Goal: Task Accomplishment & Management: Use online tool/utility

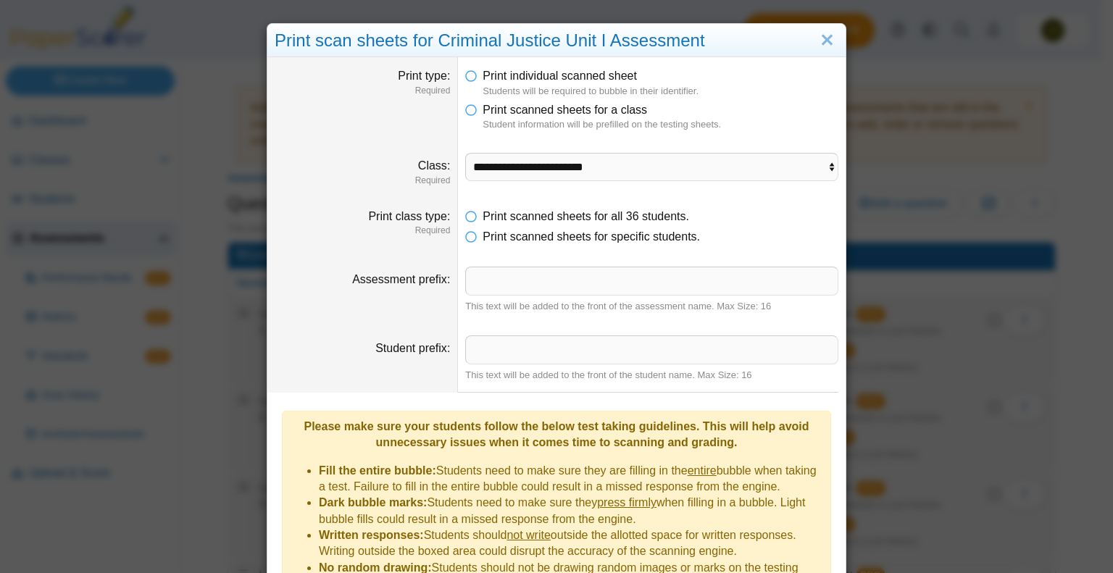
select select "**********"
click at [820, 41] on link "Close" at bounding box center [827, 40] width 22 height 25
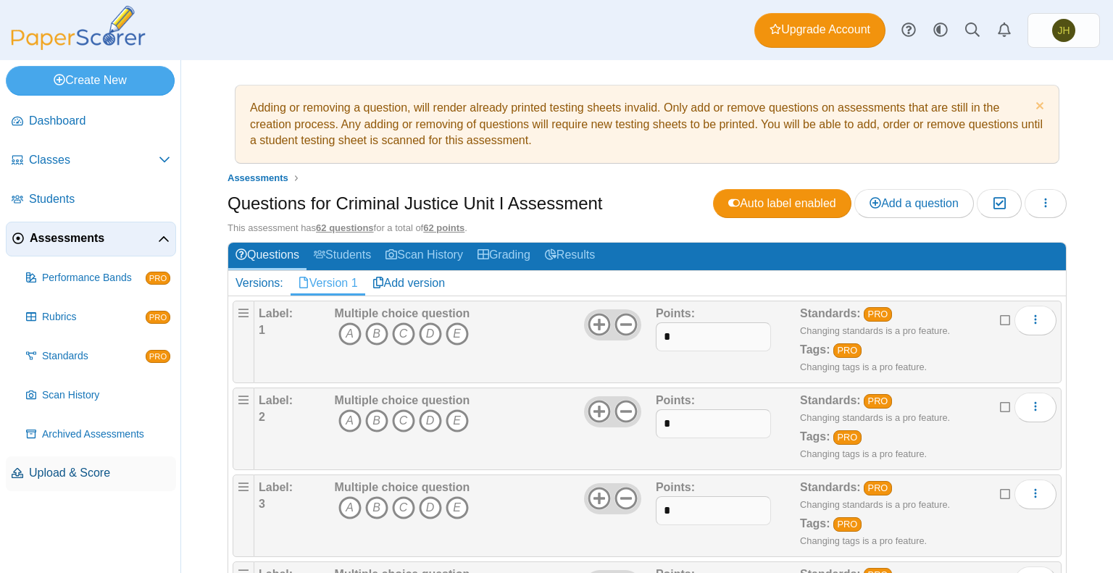
click at [56, 472] on span "Upload & Score" at bounding box center [99, 473] width 141 height 16
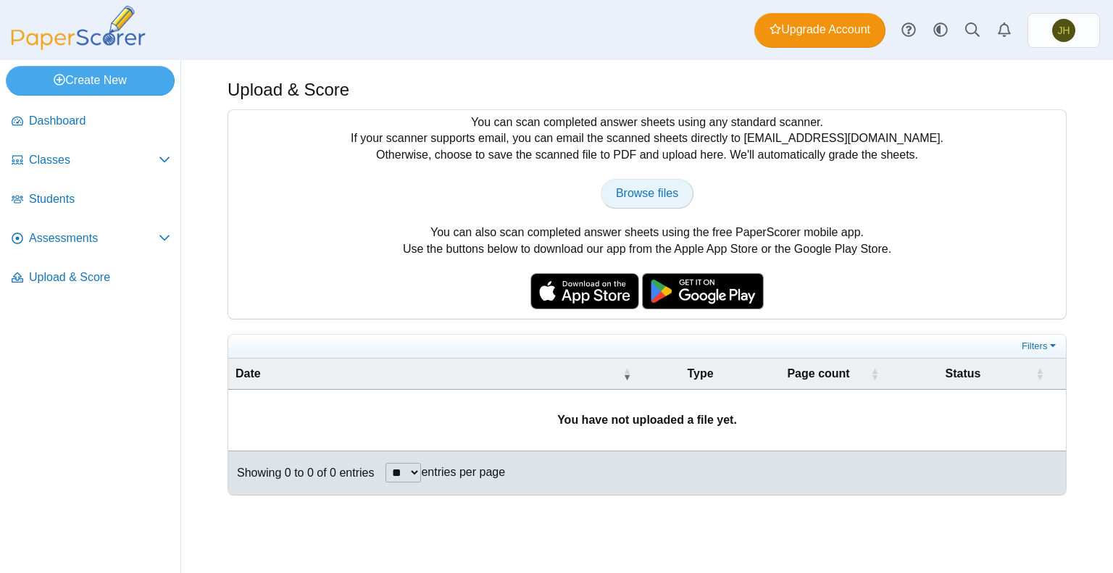
click at [638, 196] on span "Browse files" at bounding box center [647, 193] width 62 height 12
type input "**********"
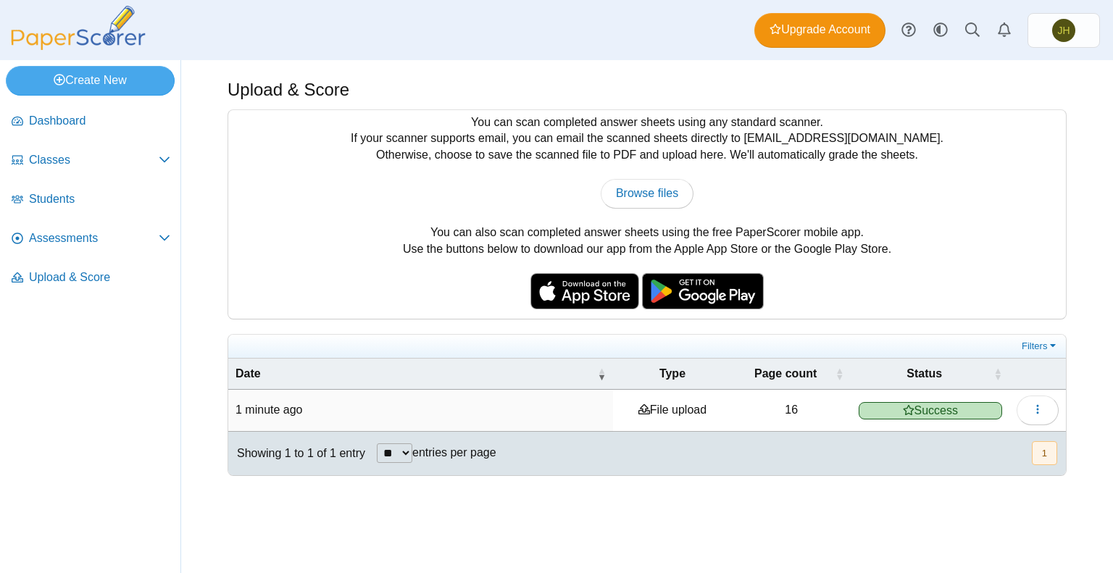
click at [222, 45] on div "Dashboard Classes Archived classes Students Assessments" at bounding box center [556, 30] width 1113 height 60
click at [52, 160] on span "Classes" at bounding box center [94, 160] width 130 height 16
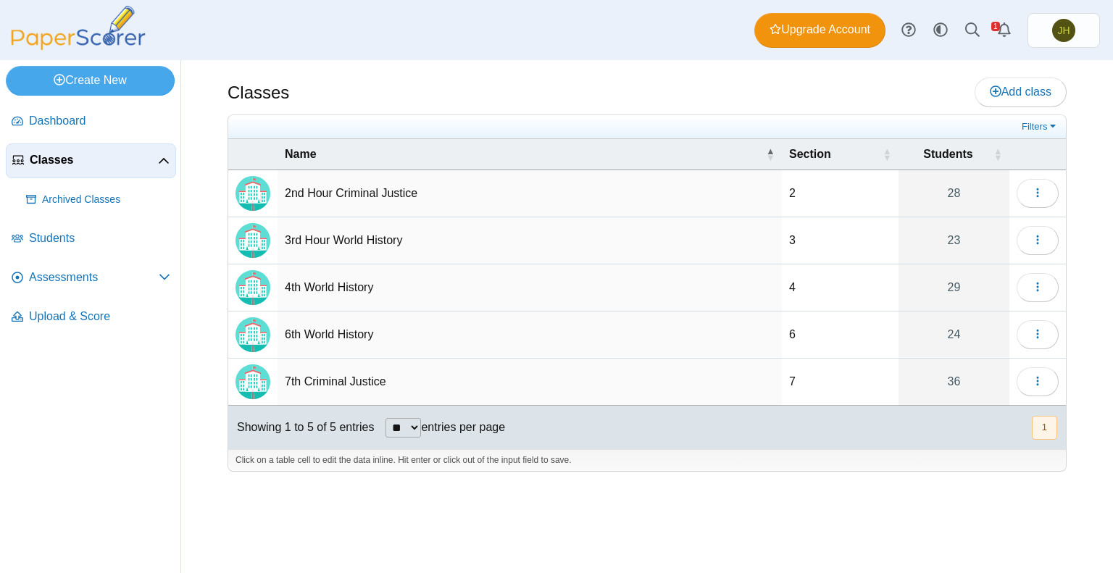
click at [329, 327] on td "6th World History" at bounding box center [530, 335] width 504 height 47
click at [1022, 338] on button "button" at bounding box center [1038, 334] width 42 height 29
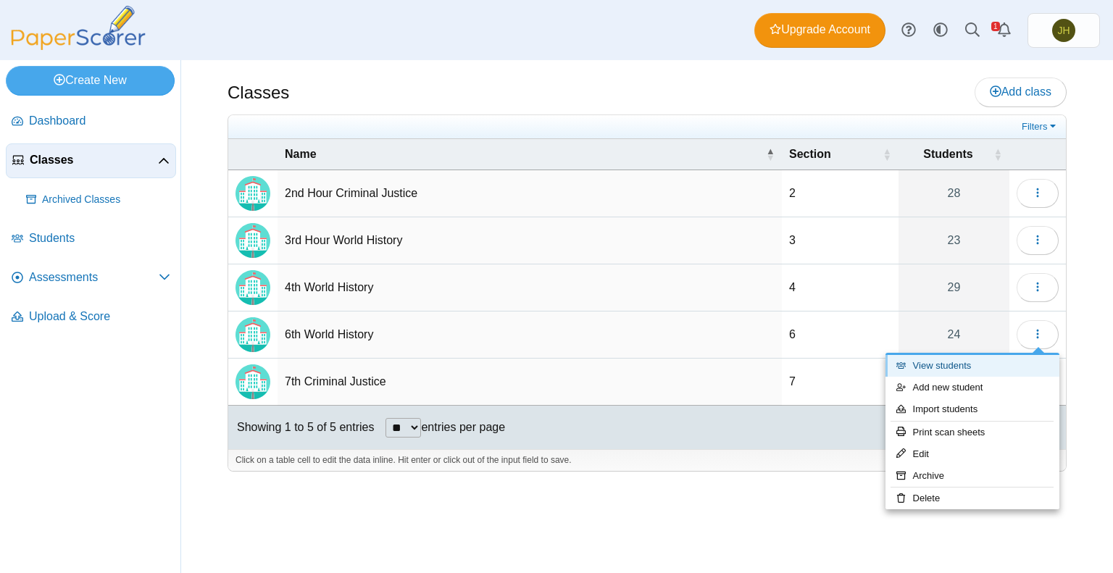
click at [967, 367] on link "View students" at bounding box center [973, 366] width 174 height 22
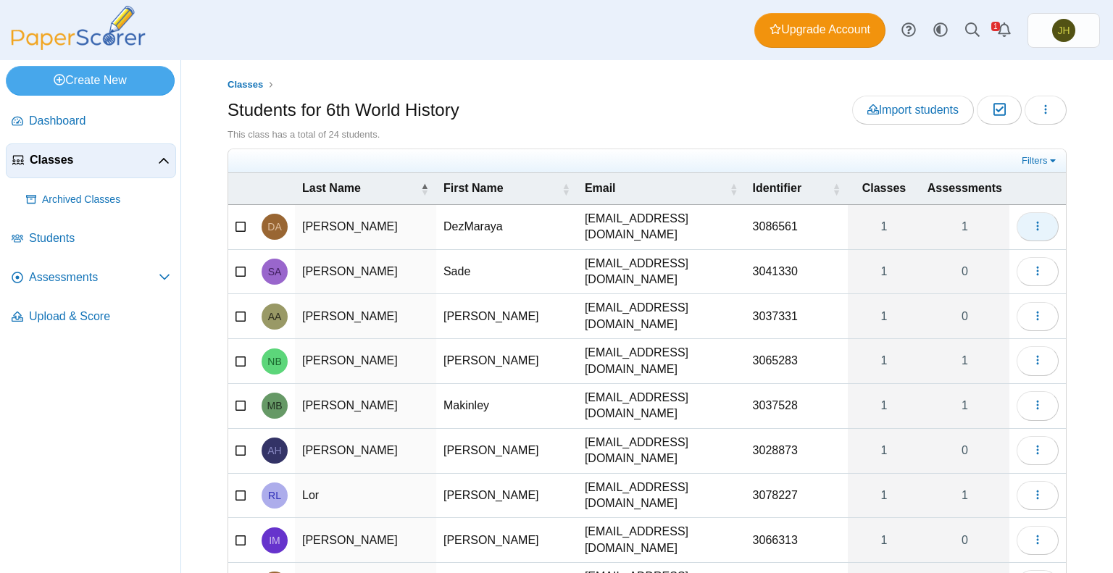
click at [1032, 226] on icon "button" at bounding box center [1038, 226] width 12 height 12
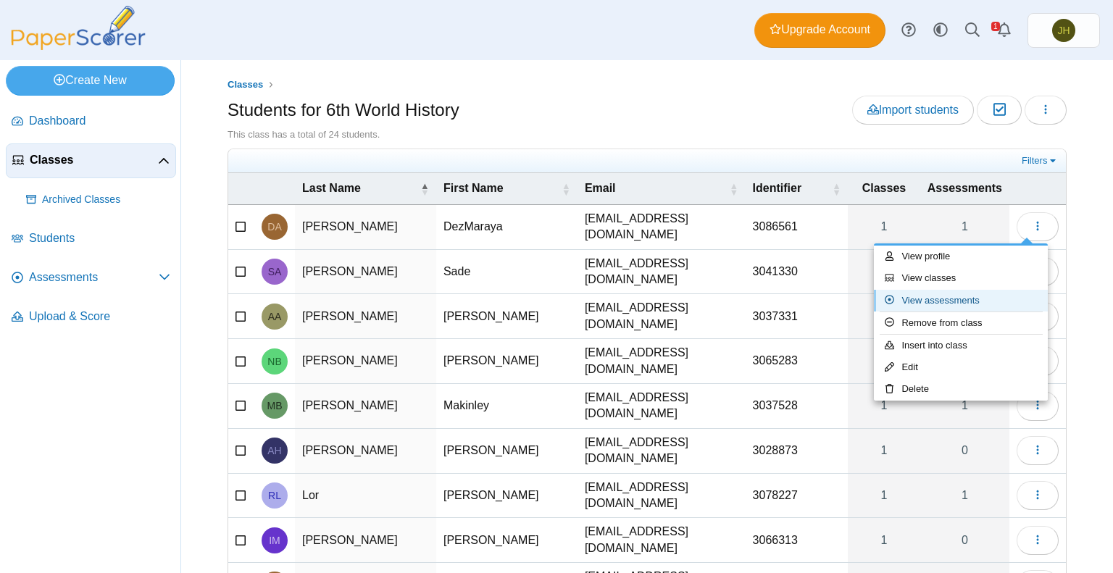
click at [952, 301] on link "View assessments" at bounding box center [961, 301] width 174 height 22
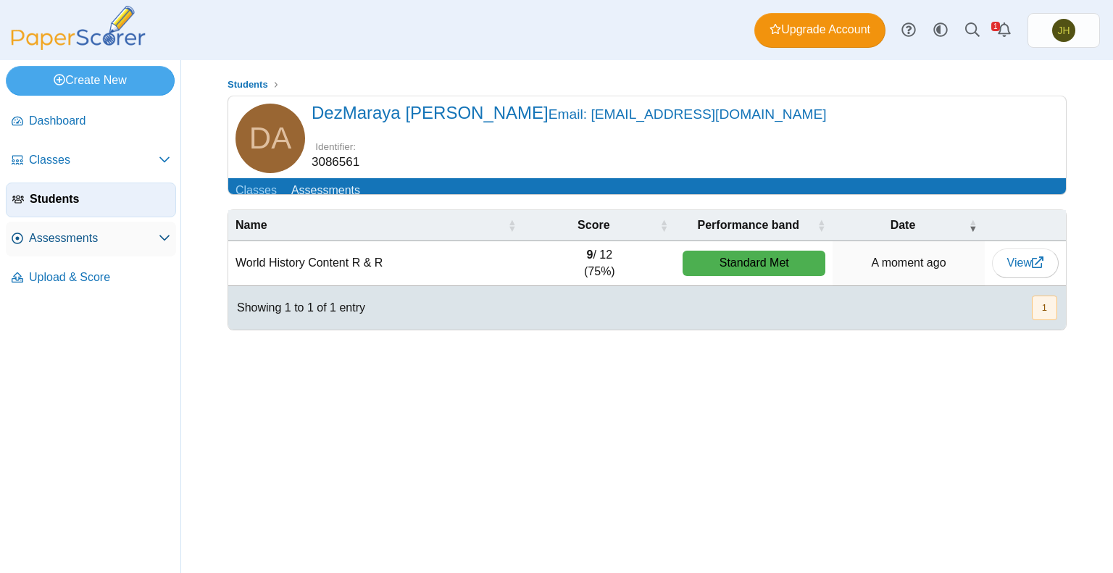
click at [67, 233] on span "Assessments" at bounding box center [94, 238] width 130 height 16
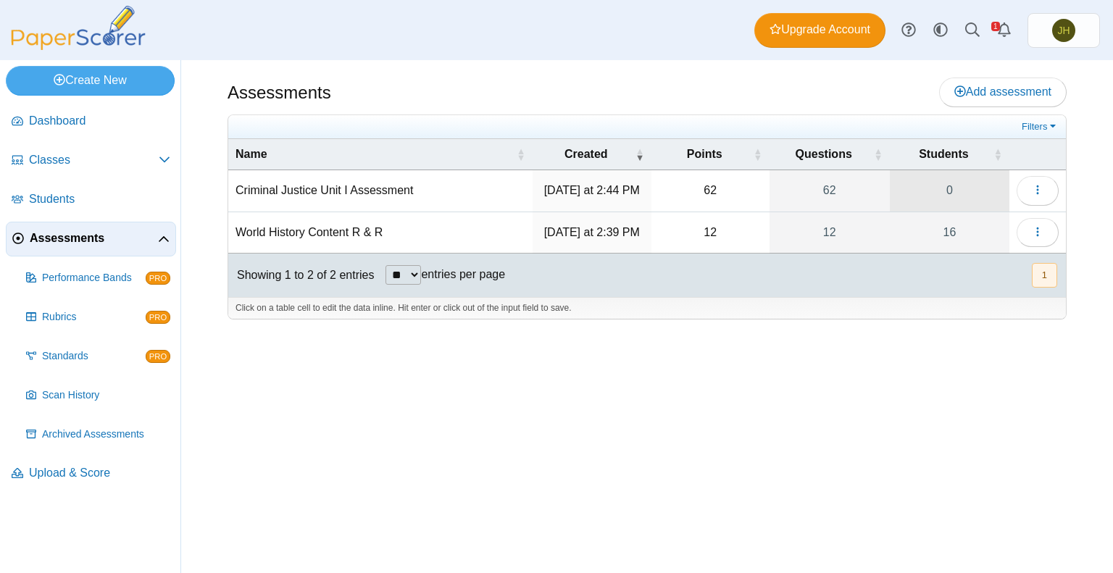
drag, startPoint x: 1043, startPoint y: 231, endPoint x: 987, endPoint y: 207, distance: 61.0
click at [987, 207] on link "0" at bounding box center [950, 190] width 120 height 41
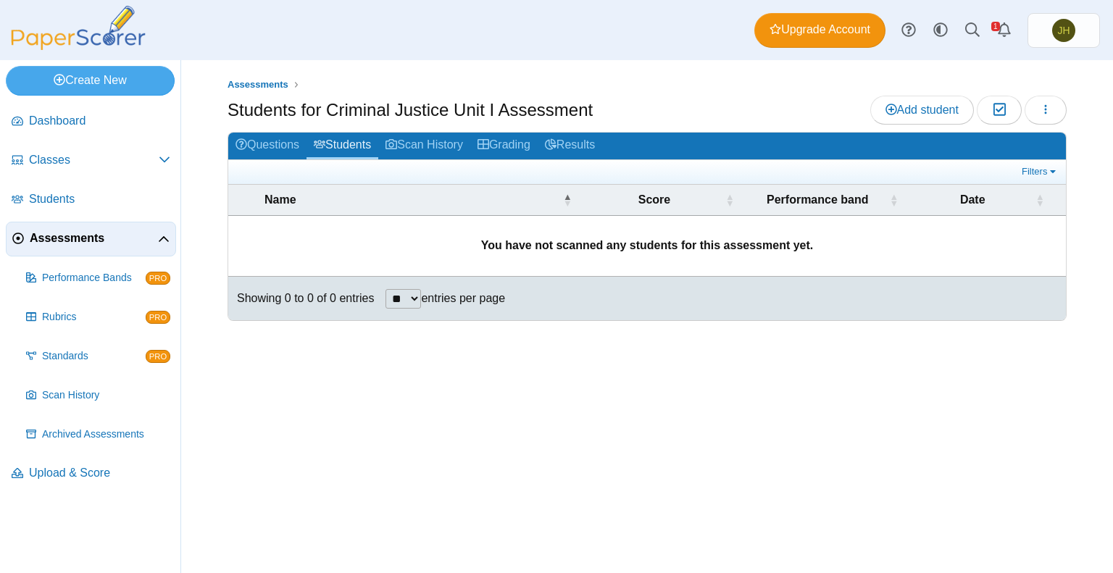
click at [70, 238] on span "Assessments" at bounding box center [94, 238] width 128 height 16
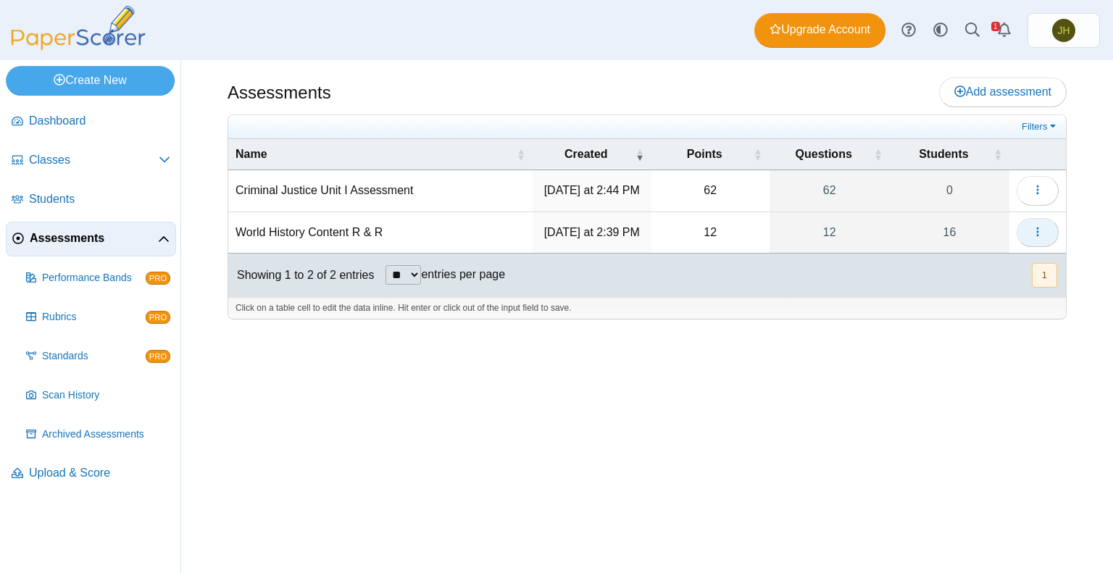
click at [1032, 232] on icon "button" at bounding box center [1038, 232] width 12 height 12
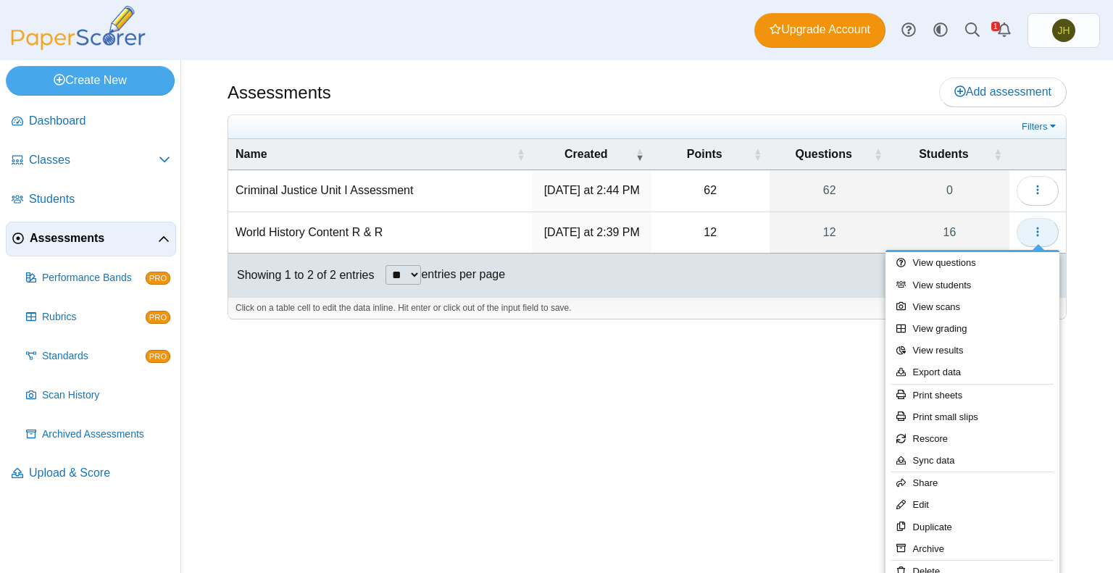
click at [1032, 232] on icon "button" at bounding box center [1038, 232] width 12 height 12
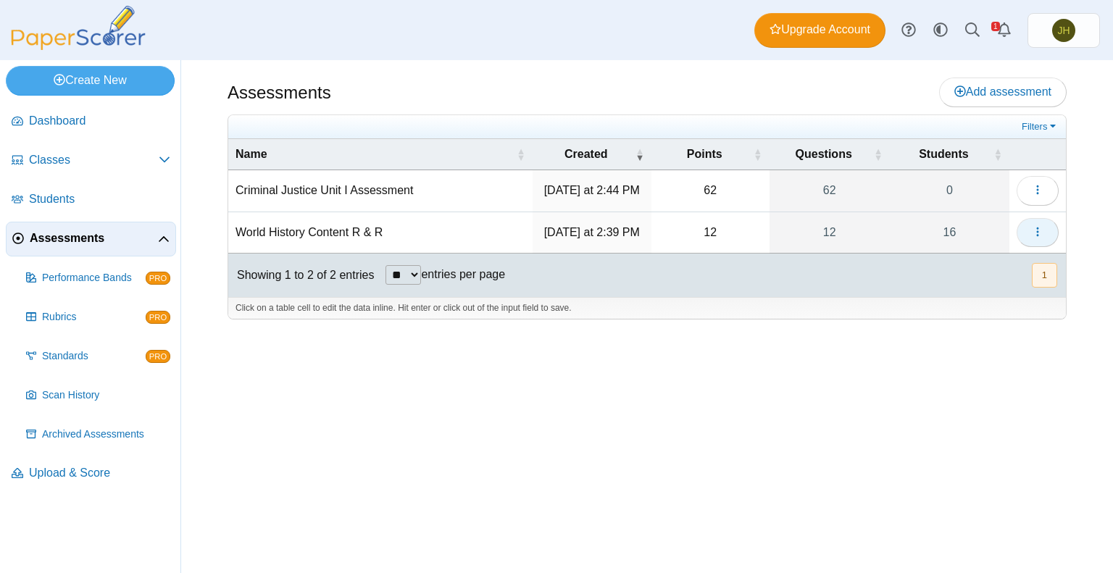
click at [1032, 232] on icon "button" at bounding box center [1038, 232] width 12 height 12
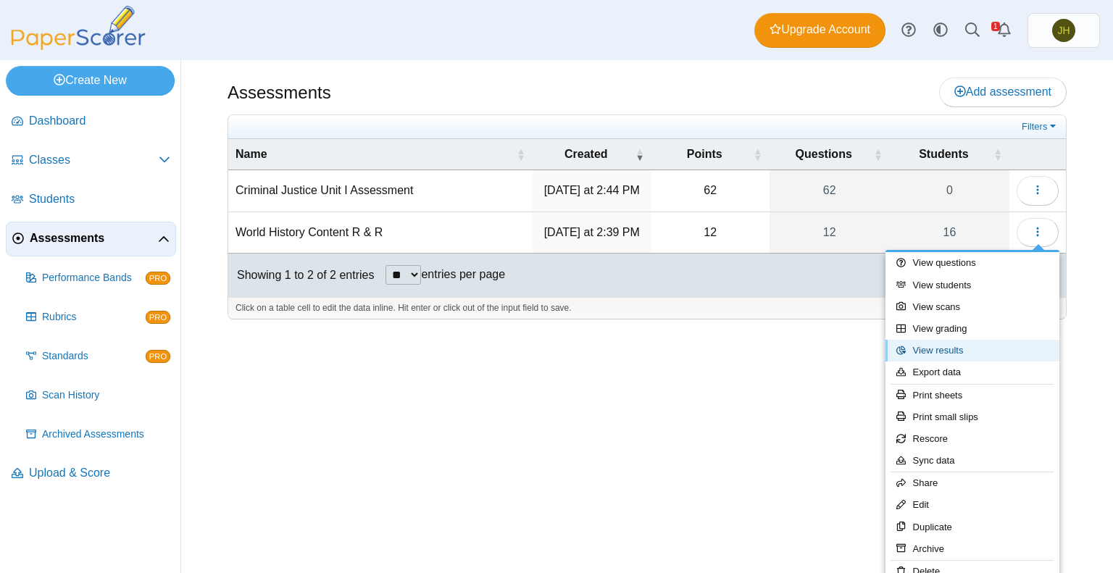
click at [962, 349] on link "View results" at bounding box center [973, 351] width 174 height 22
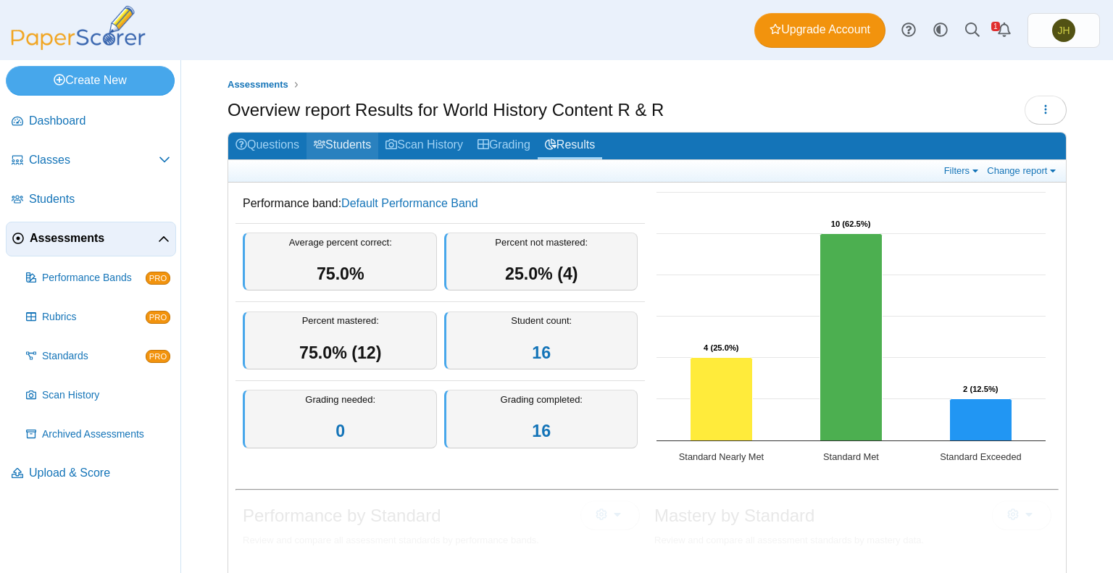
click at [339, 145] on link "Students" at bounding box center [343, 146] width 72 height 27
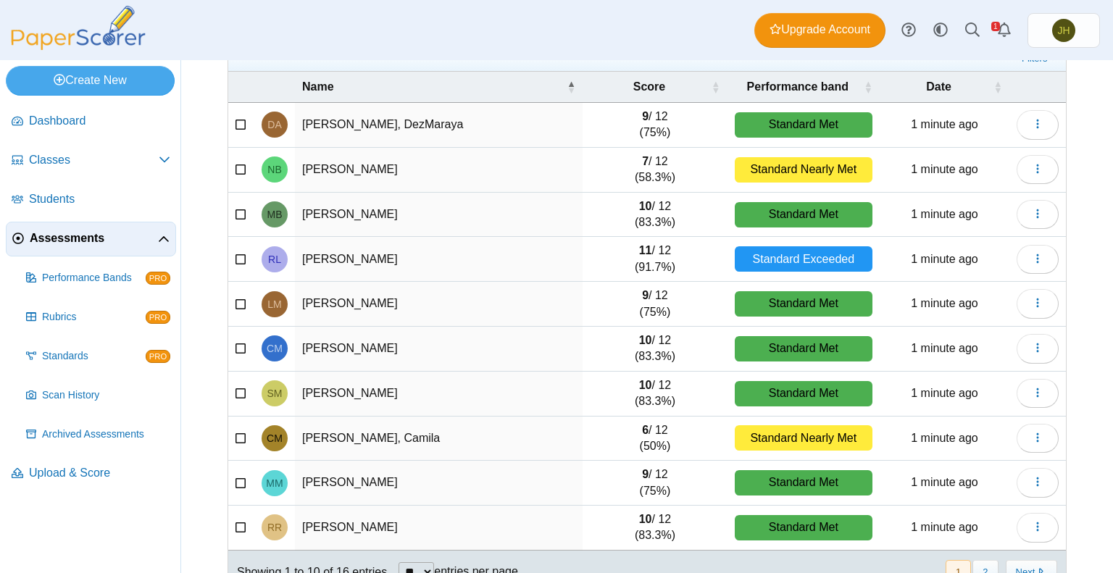
scroll to position [145, 0]
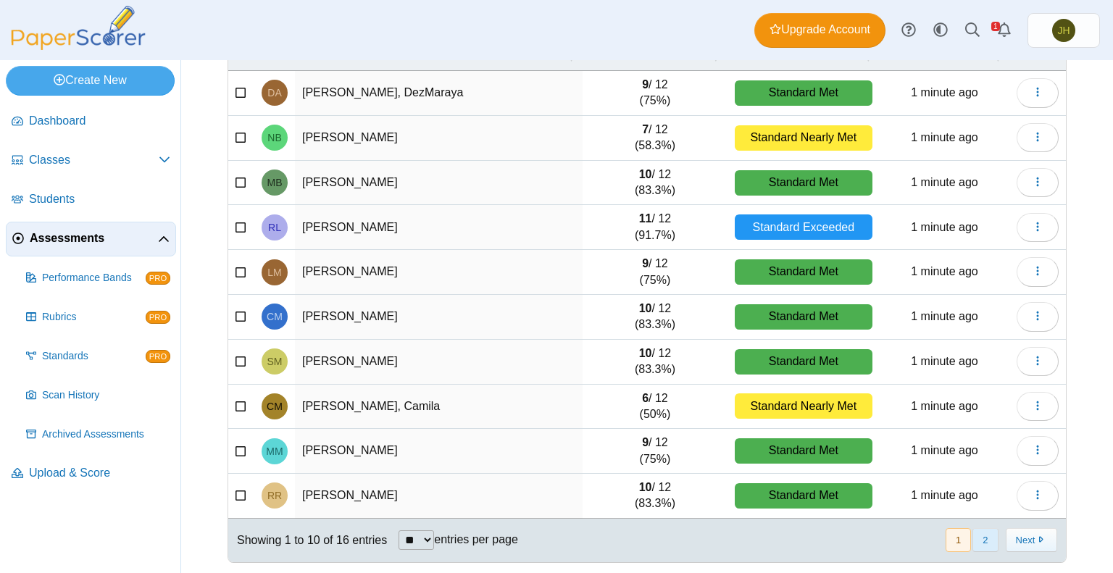
click at [973, 538] on button "2" at bounding box center [985, 540] width 25 height 24
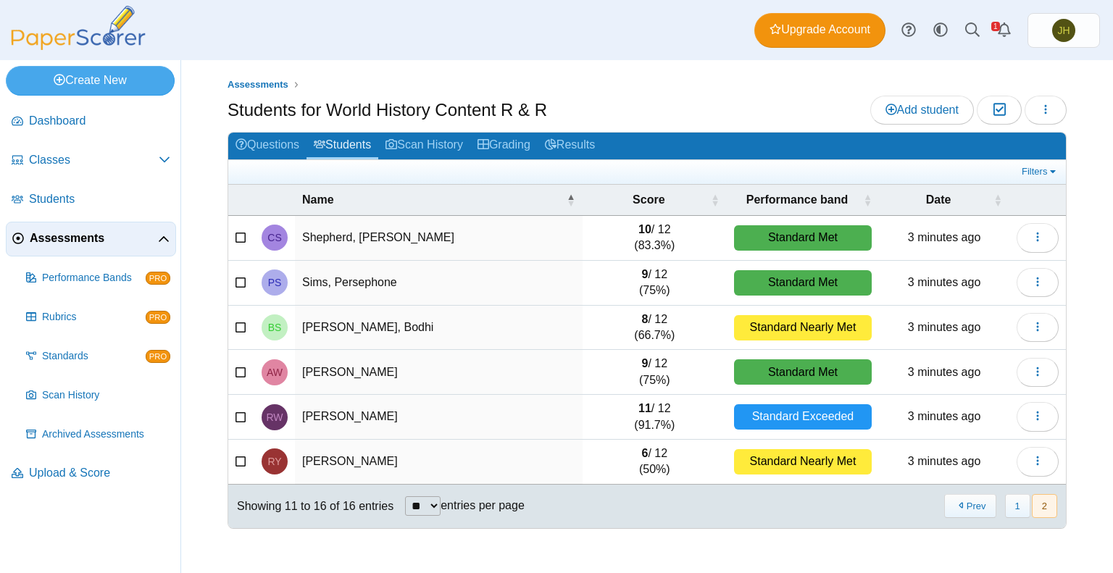
click at [65, 238] on span "Assessments" at bounding box center [94, 238] width 128 height 16
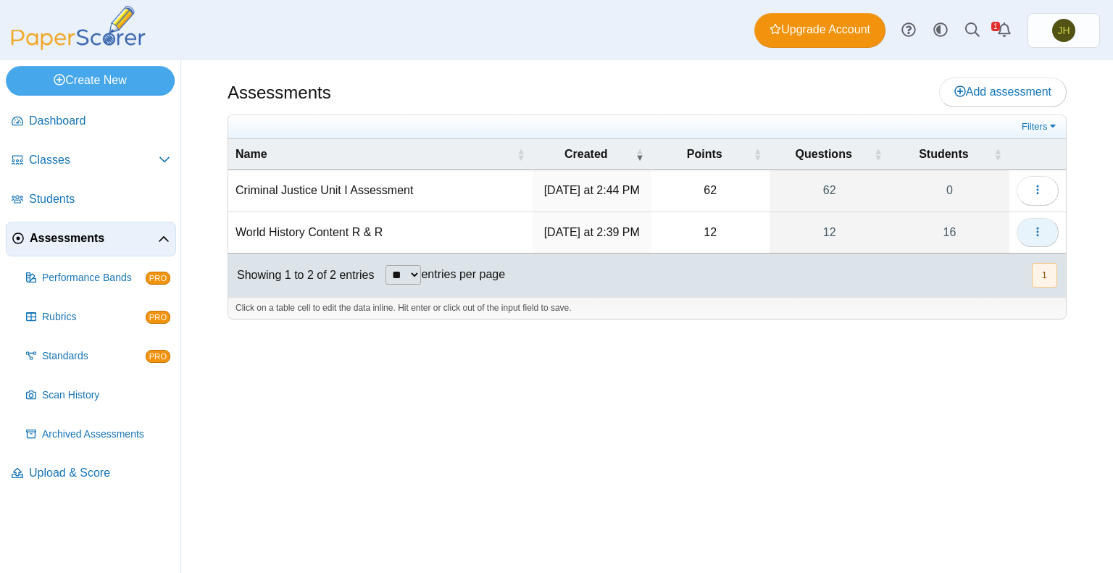
click at [1034, 227] on icon "button" at bounding box center [1038, 232] width 12 height 12
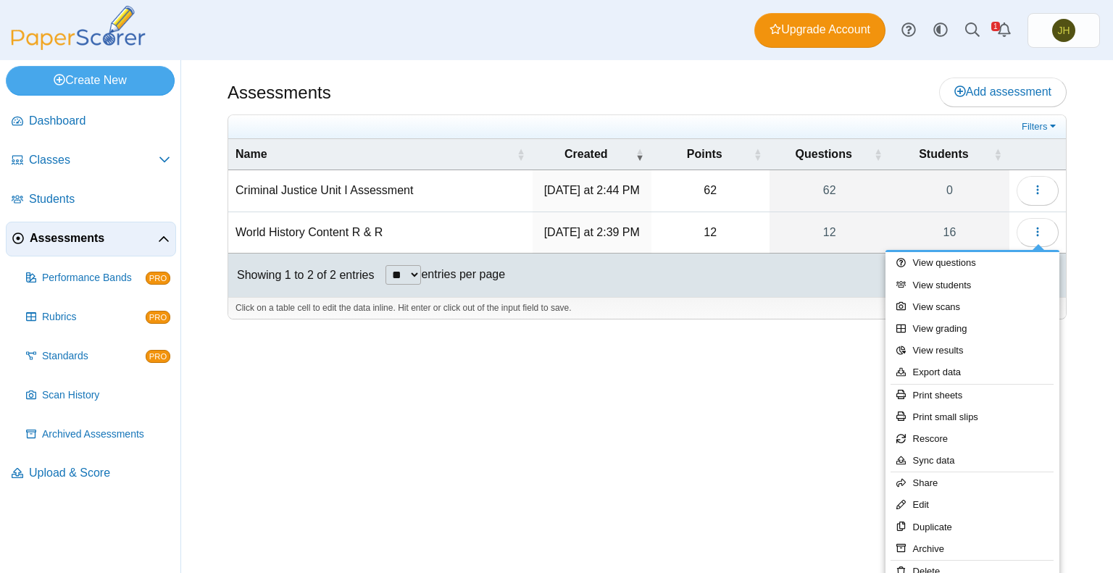
click at [750, 366] on div "Assessments Add assessment 62 0" at bounding box center [647, 316] width 932 height 513
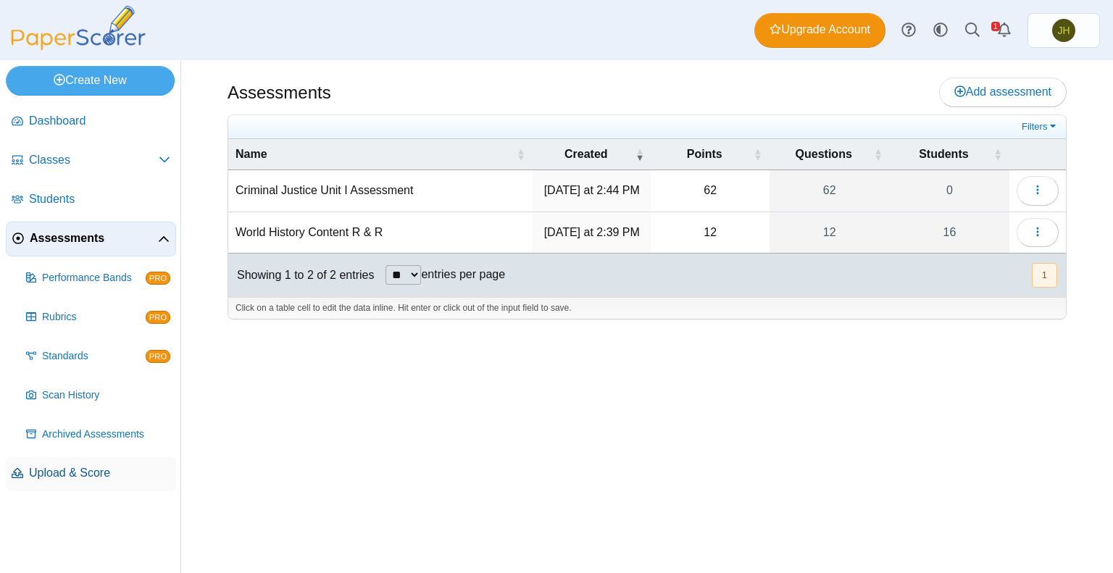
click at [50, 470] on span "Upload & Score" at bounding box center [99, 473] width 141 height 16
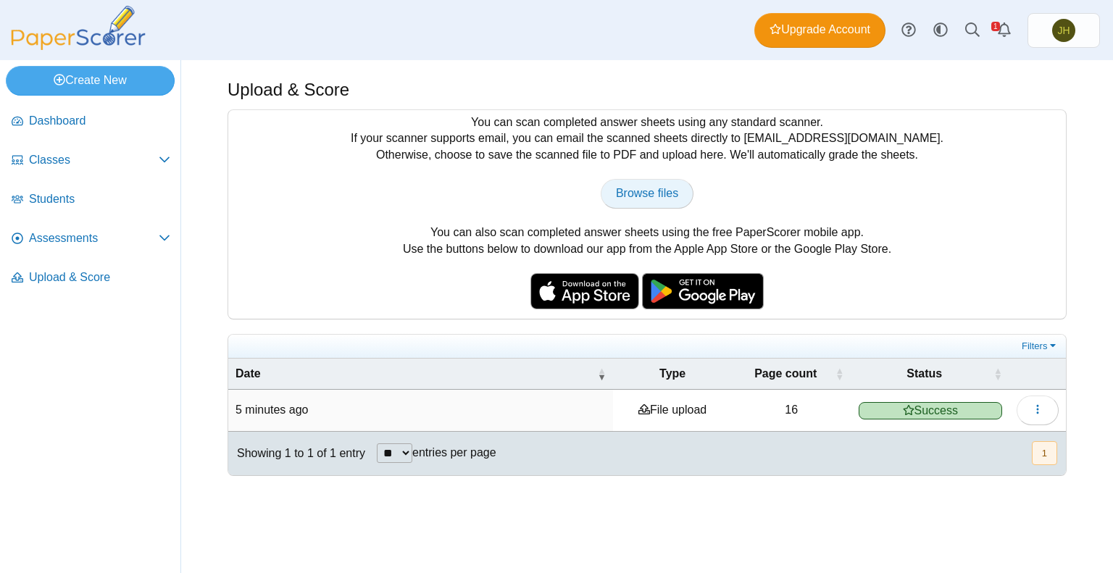
click at [659, 188] on span "Browse files" at bounding box center [647, 193] width 62 height 12
type input "**********"
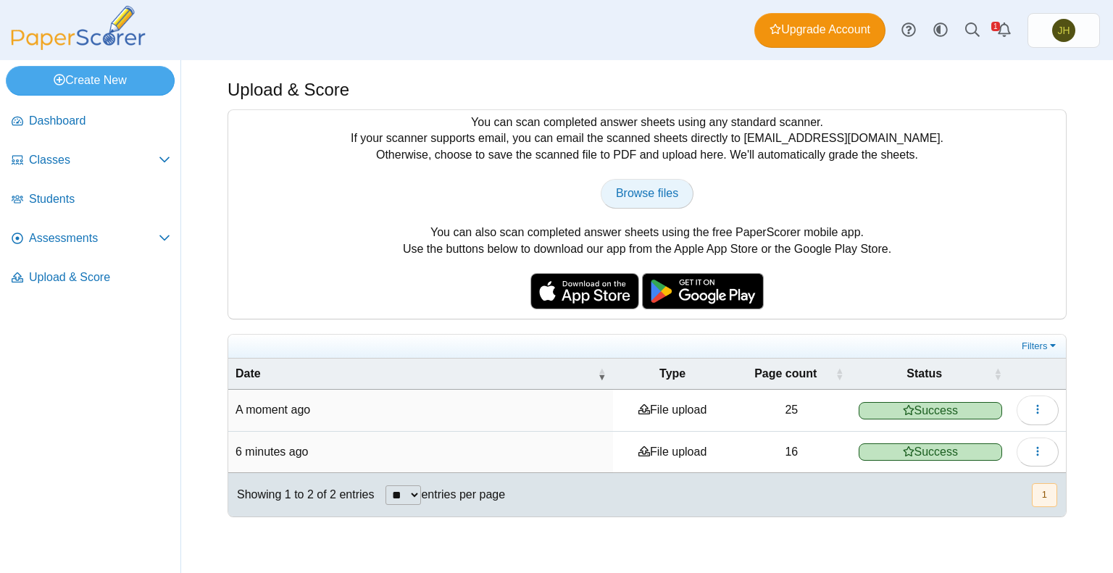
click at [628, 197] on span "Browse files" at bounding box center [647, 193] width 62 height 12
type input "**********"
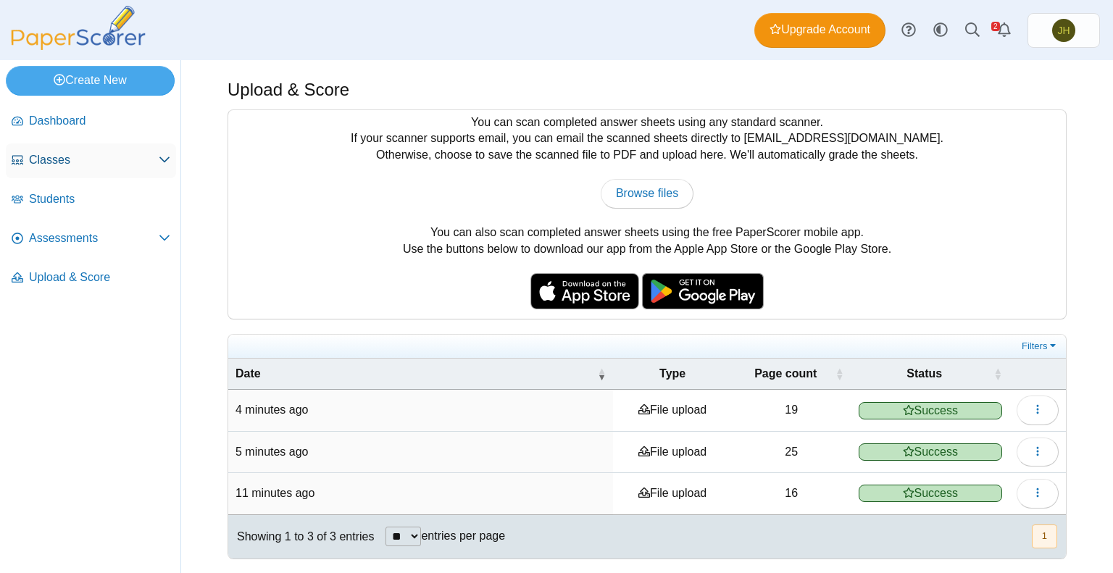
click at [47, 167] on link "Classes" at bounding box center [91, 160] width 170 height 35
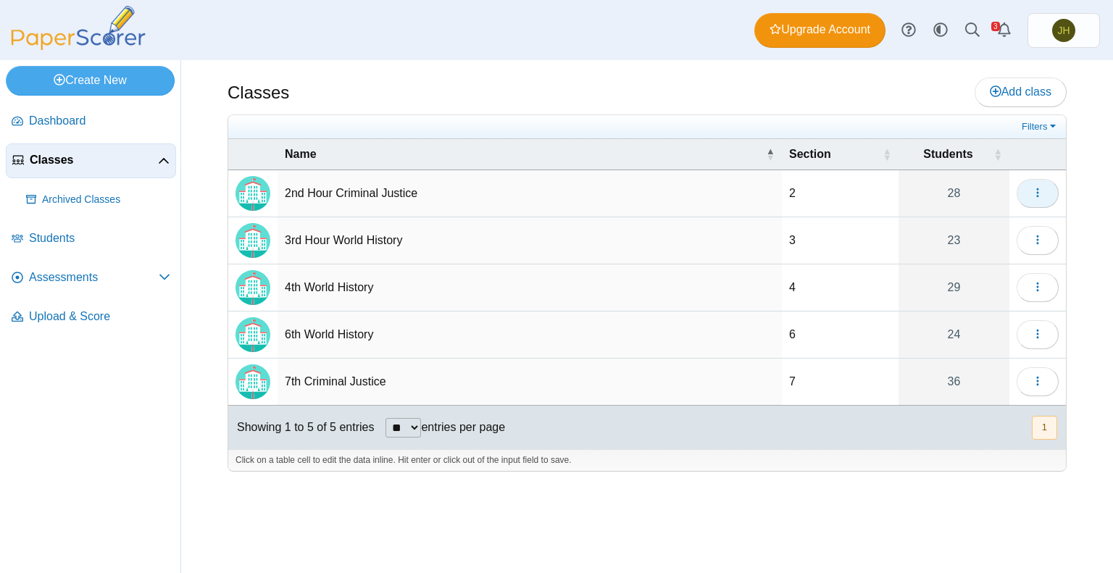
click at [1035, 194] on icon "button" at bounding box center [1038, 193] width 12 height 12
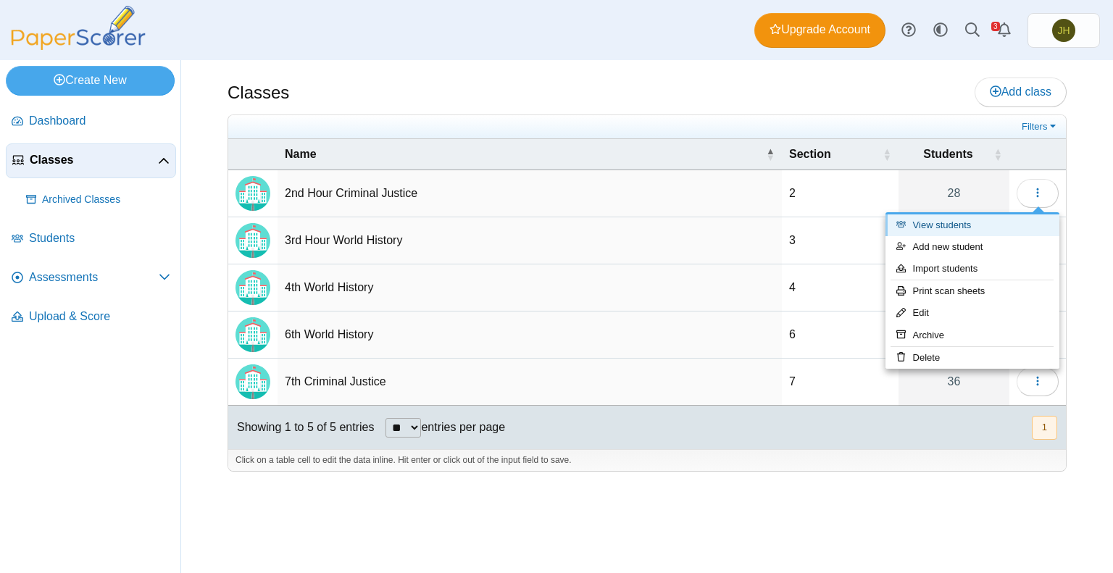
click at [962, 226] on link "View students" at bounding box center [973, 226] width 174 height 22
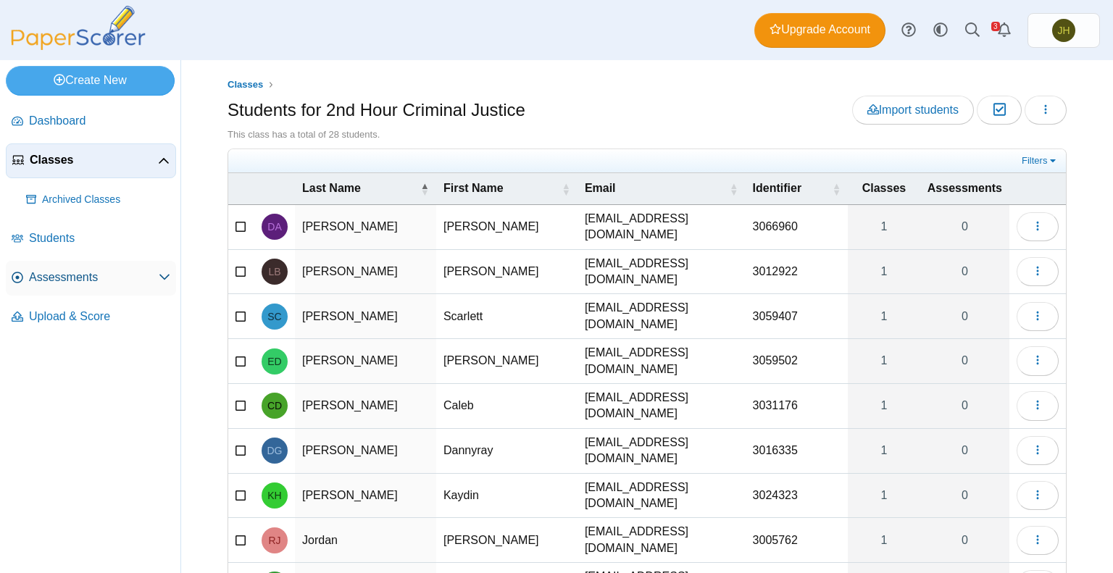
click at [70, 278] on span "Assessments" at bounding box center [94, 278] width 130 height 16
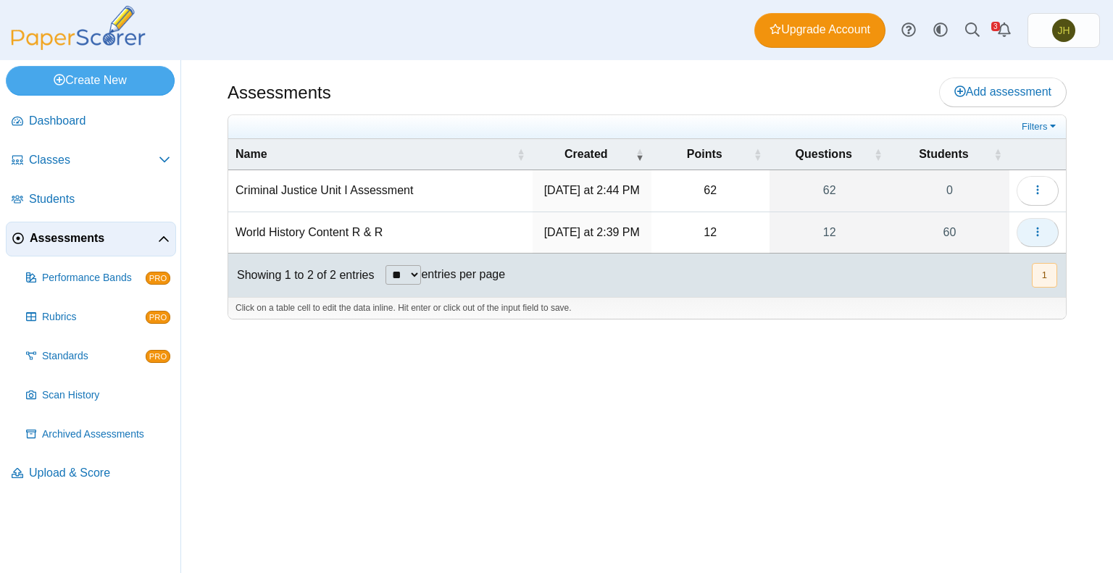
click at [1032, 233] on icon "button" at bounding box center [1038, 232] width 12 height 12
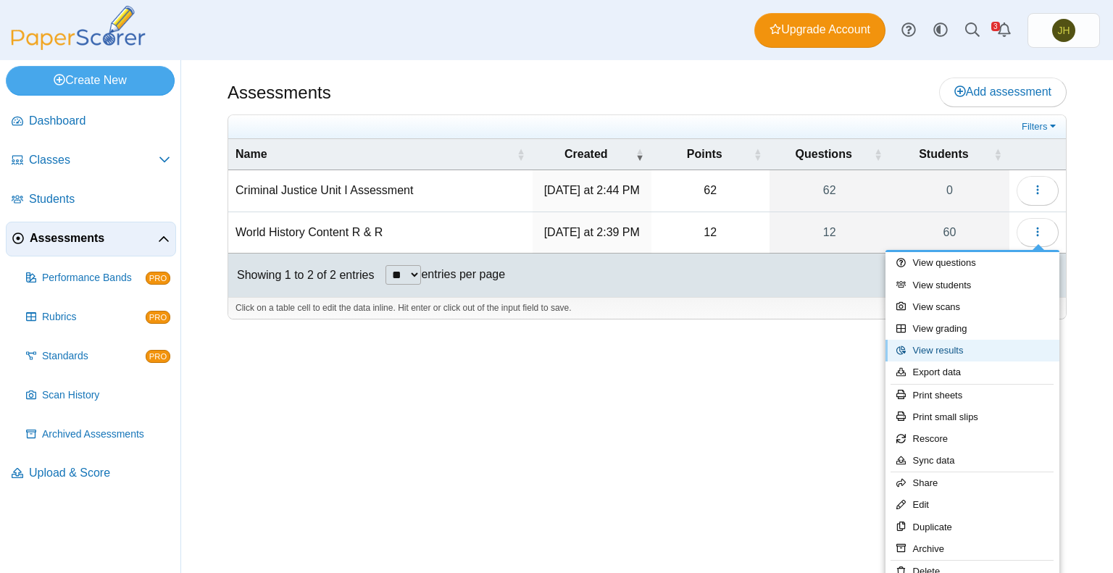
click at [940, 344] on link "View results" at bounding box center [973, 351] width 174 height 22
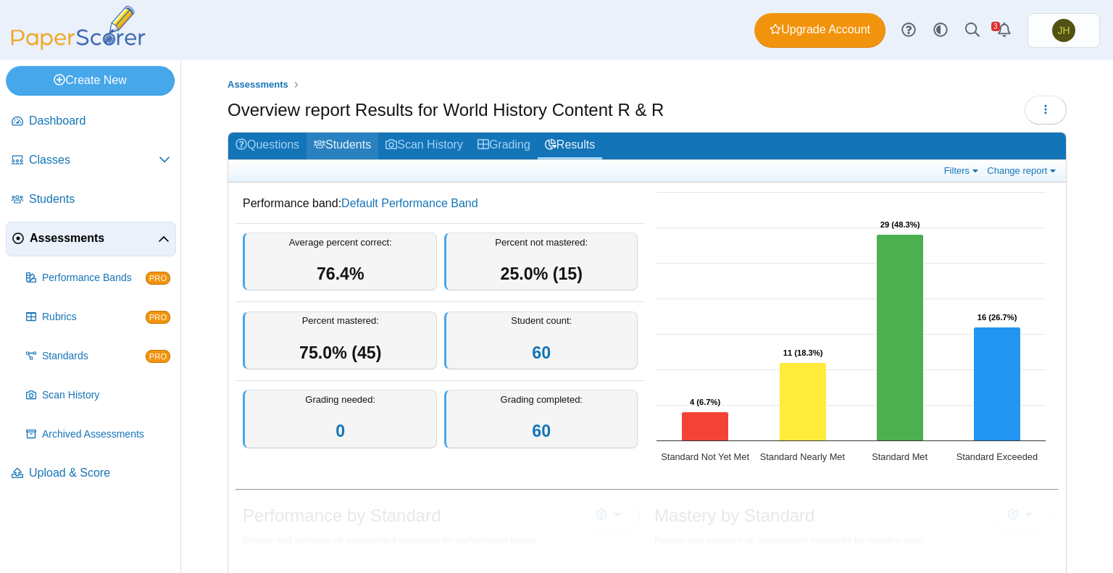
click at [346, 142] on link "Students" at bounding box center [343, 146] width 72 height 27
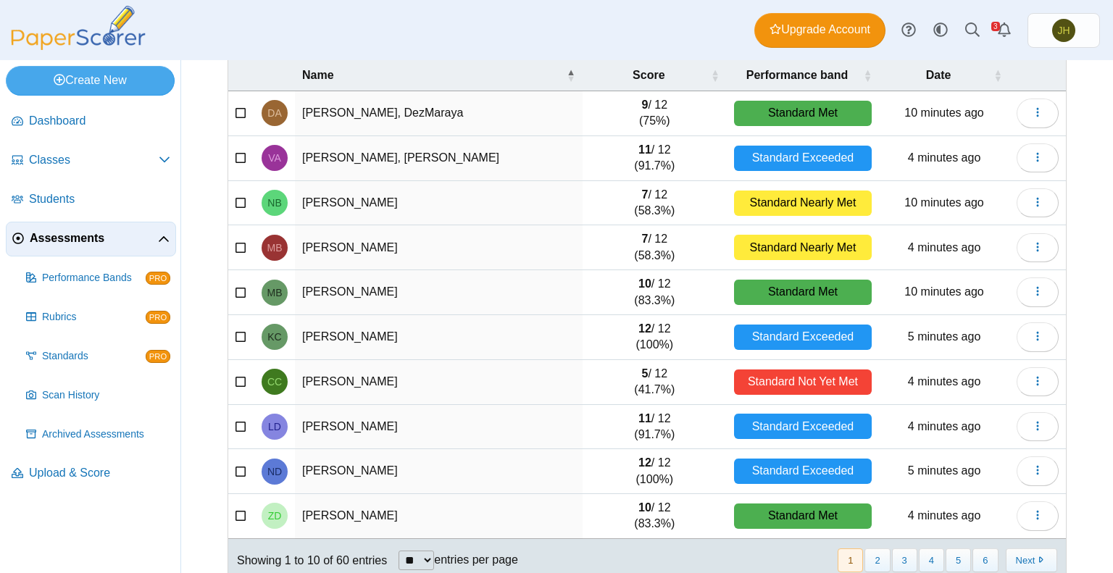
scroll to position [145, 0]
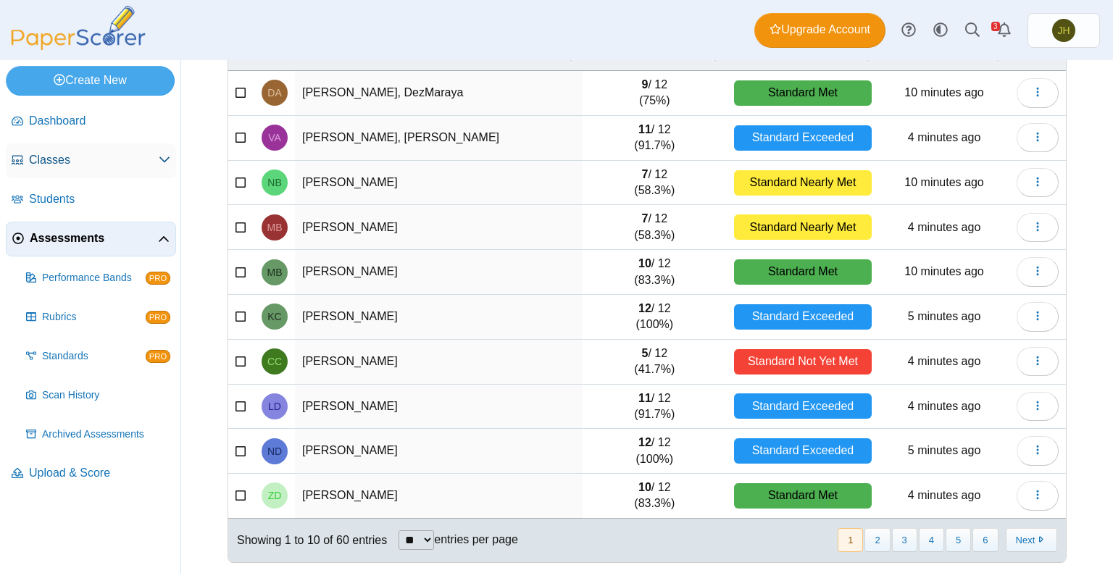
click at [45, 159] on span "Classes" at bounding box center [94, 160] width 130 height 16
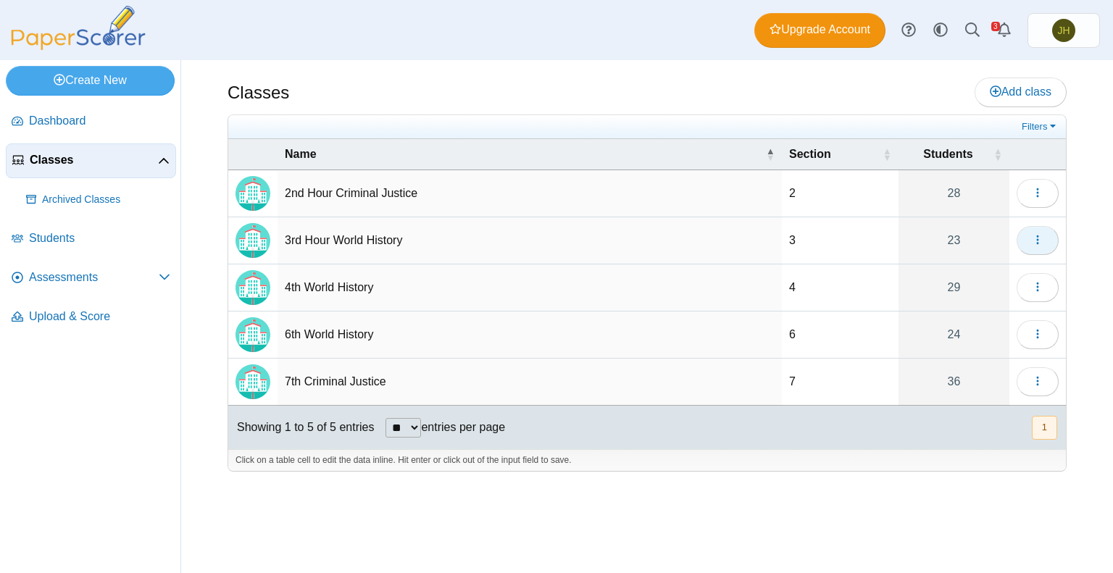
click at [1043, 236] on icon "button" at bounding box center [1038, 240] width 12 height 12
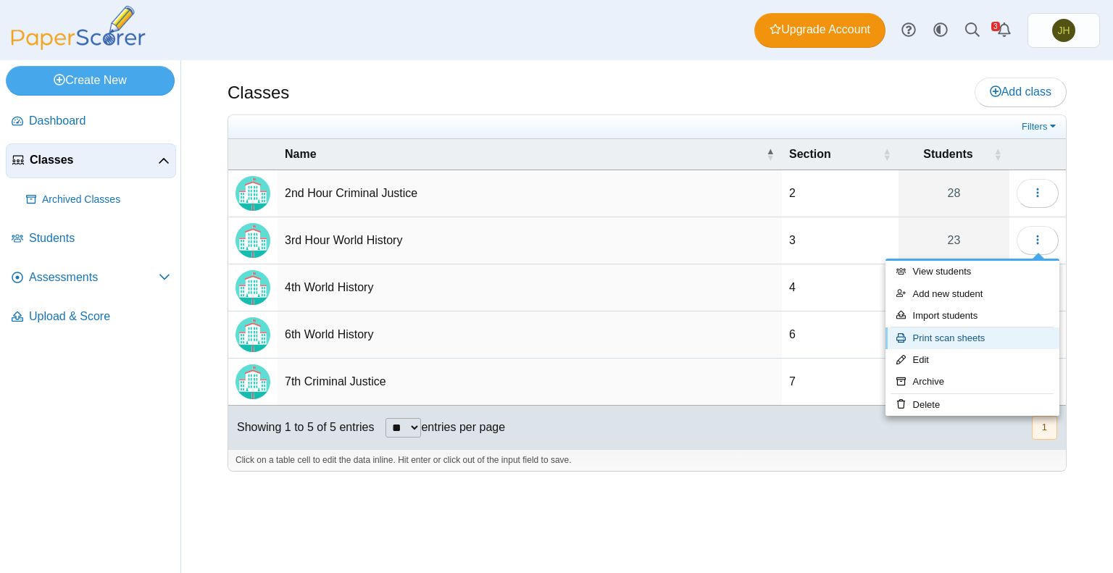
click at [936, 336] on link "Print scan sheets" at bounding box center [973, 339] width 174 height 22
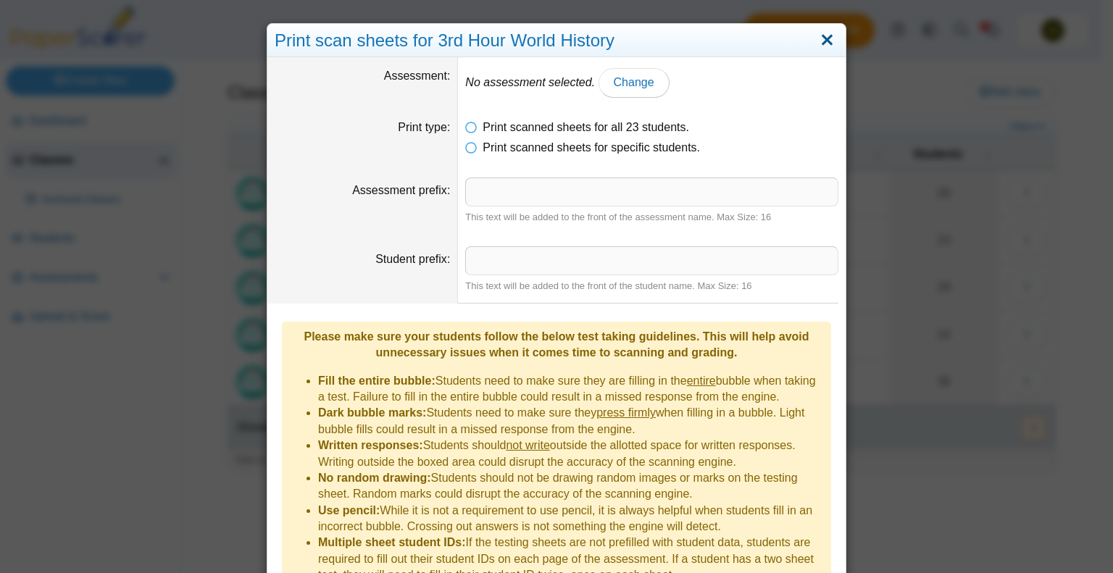
click at [816, 39] on link "Close" at bounding box center [827, 40] width 22 height 25
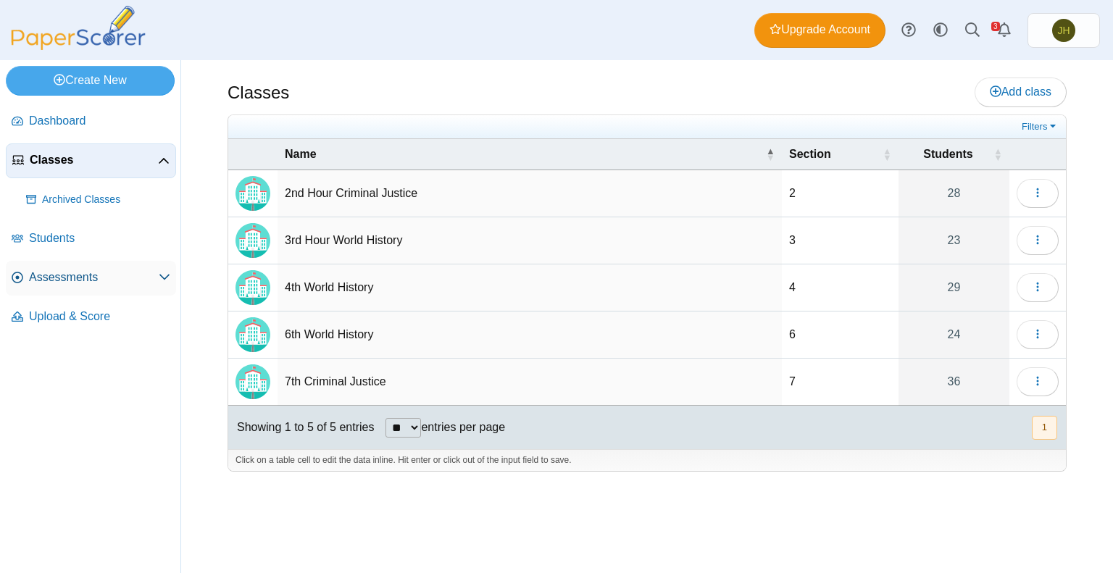
click at [52, 280] on span "Assessments" at bounding box center [94, 278] width 130 height 16
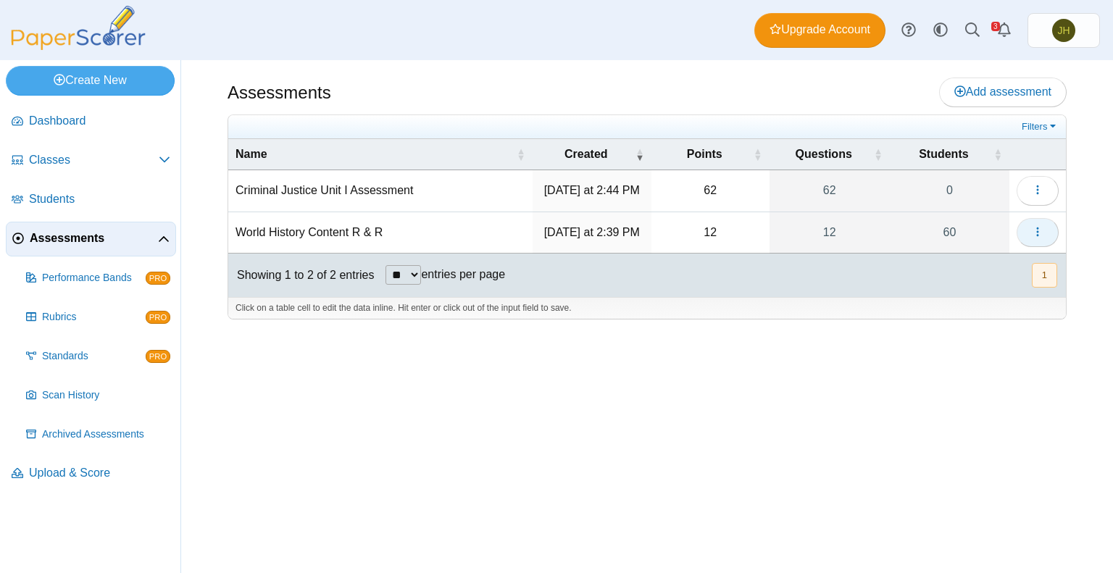
click at [1036, 226] on span "button" at bounding box center [1038, 232] width 12 height 12
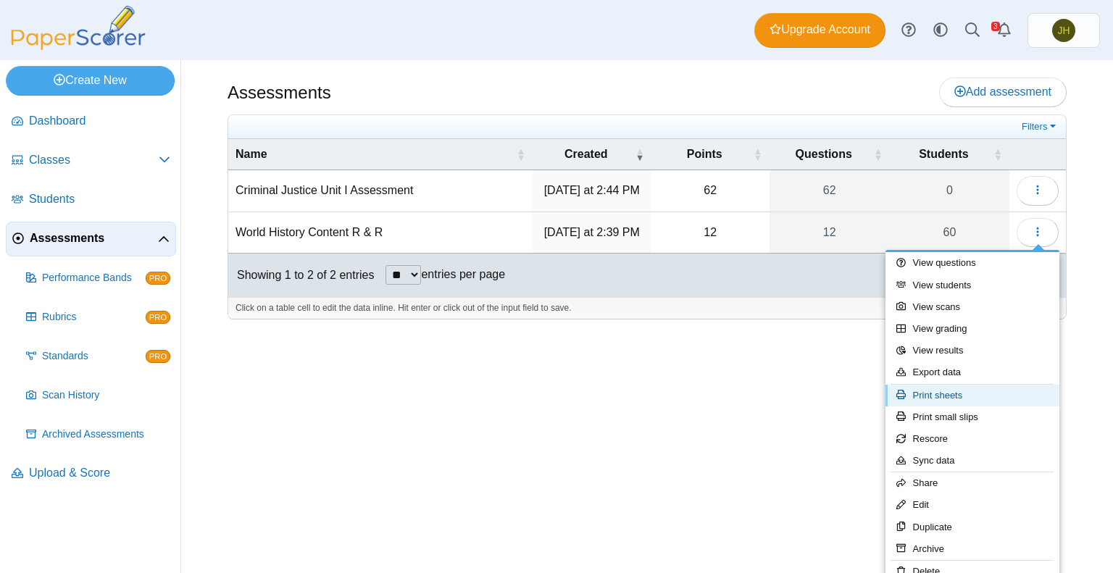
click at [938, 399] on link "Print sheets" at bounding box center [973, 396] width 174 height 22
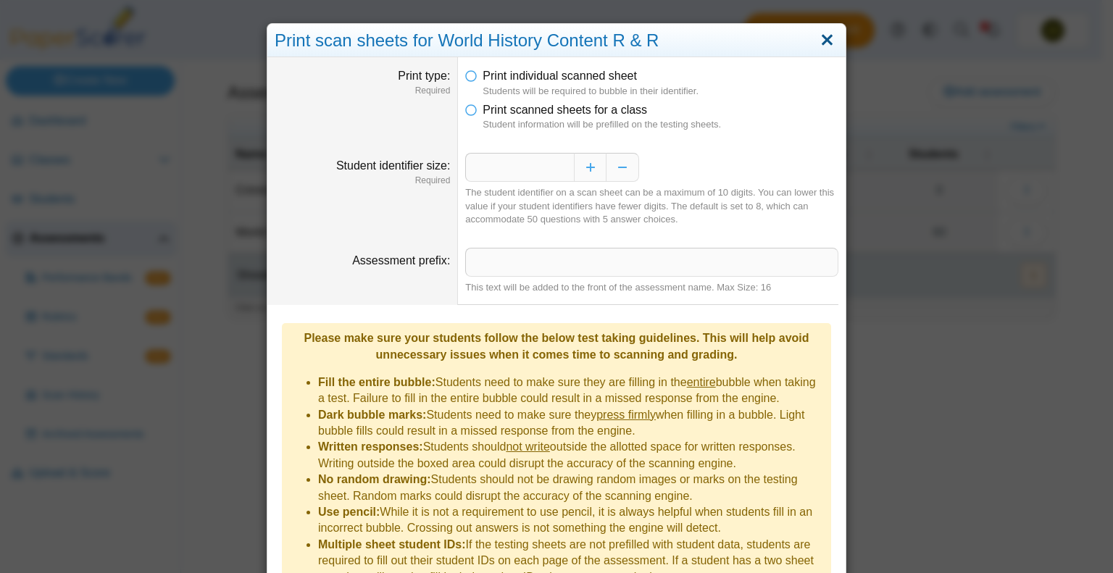
click at [825, 41] on link "Close" at bounding box center [827, 40] width 22 height 25
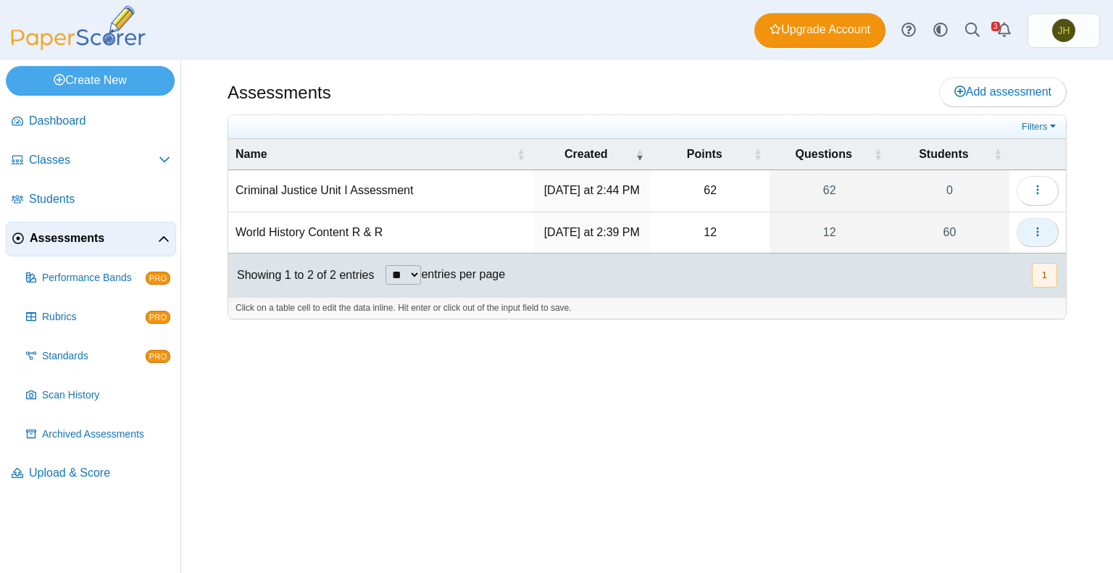
click at [1030, 237] on button "button" at bounding box center [1038, 232] width 42 height 29
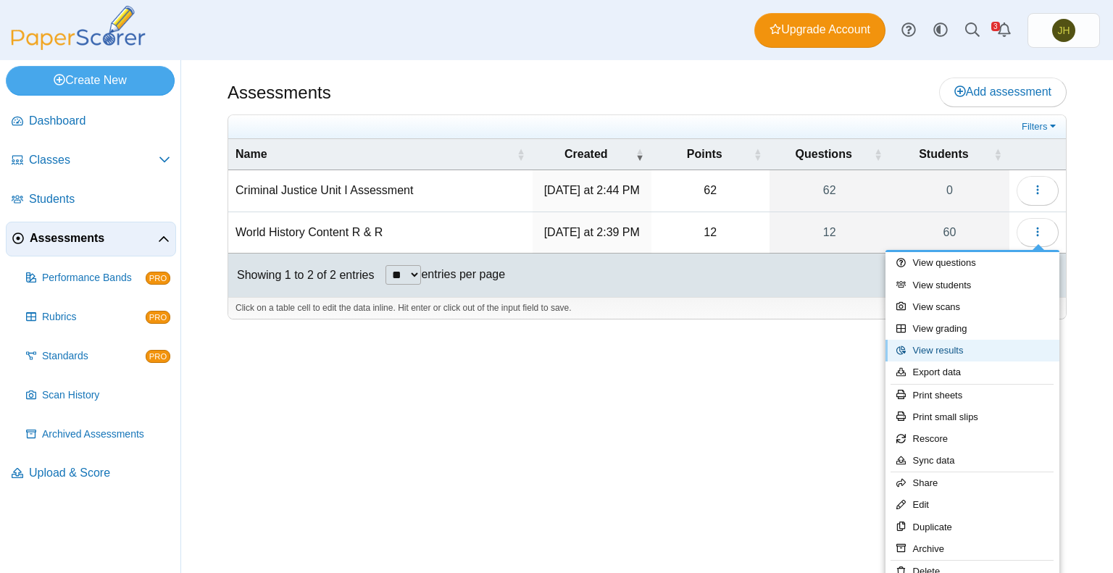
click at [937, 351] on link "View results" at bounding box center [973, 351] width 174 height 22
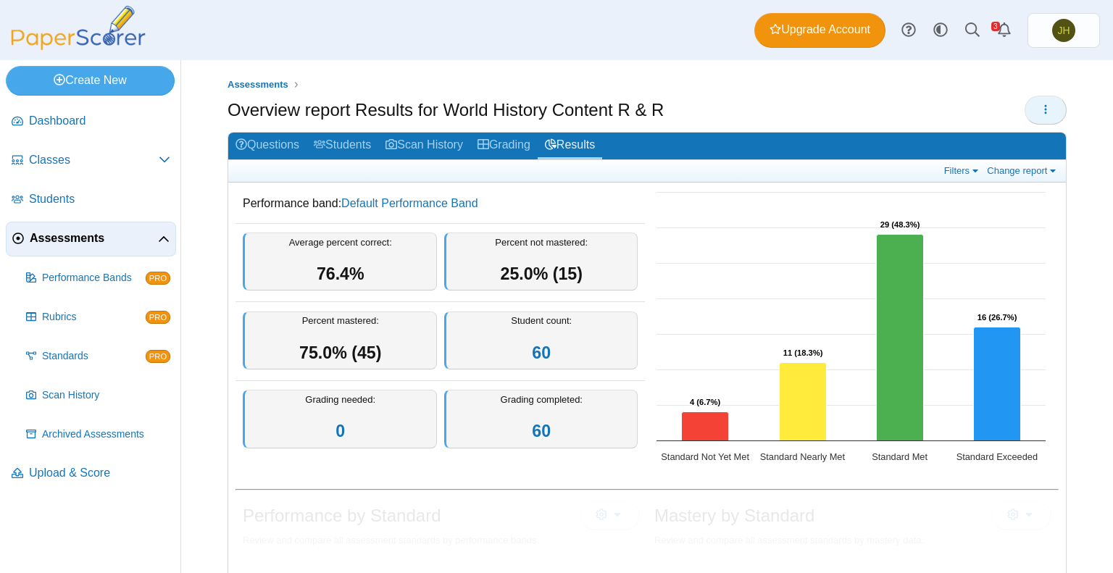
click at [1040, 109] on icon "button" at bounding box center [1046, 110] width 12 height 12
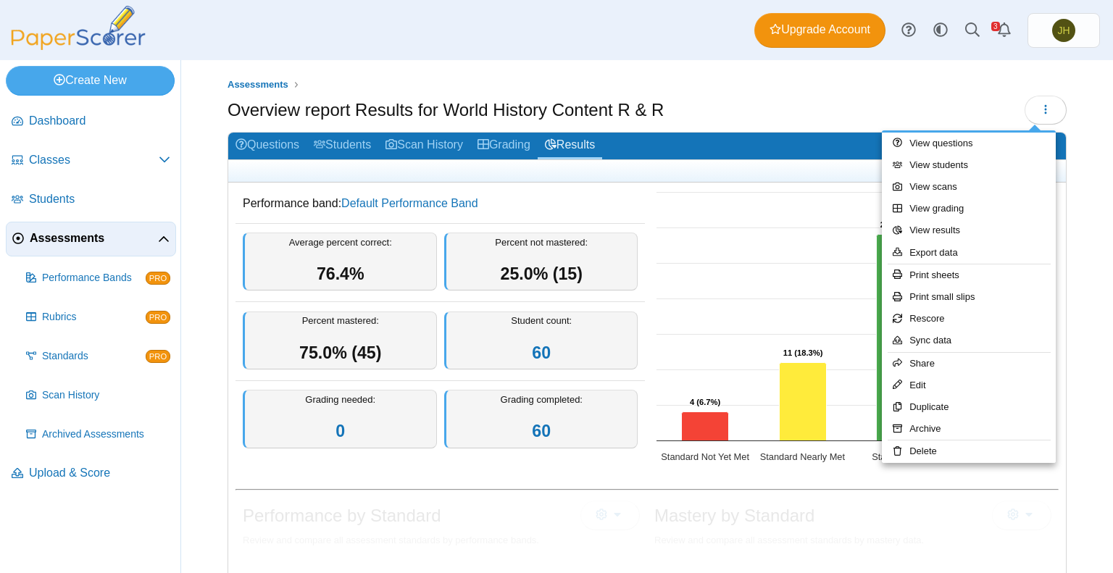
click at [706, 112] on div "Overview report Results for World History Content R & R" at bounding box center [647, 112] width 839 height 33
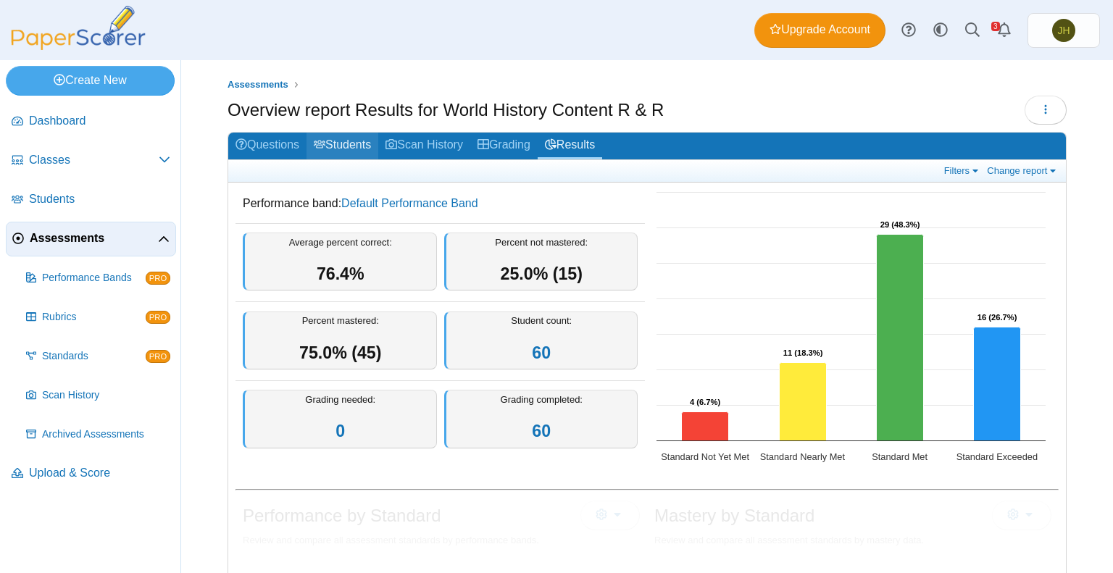
click at [339, 138] on link "Students" at bounding box center [343, 146] width 72 height 27
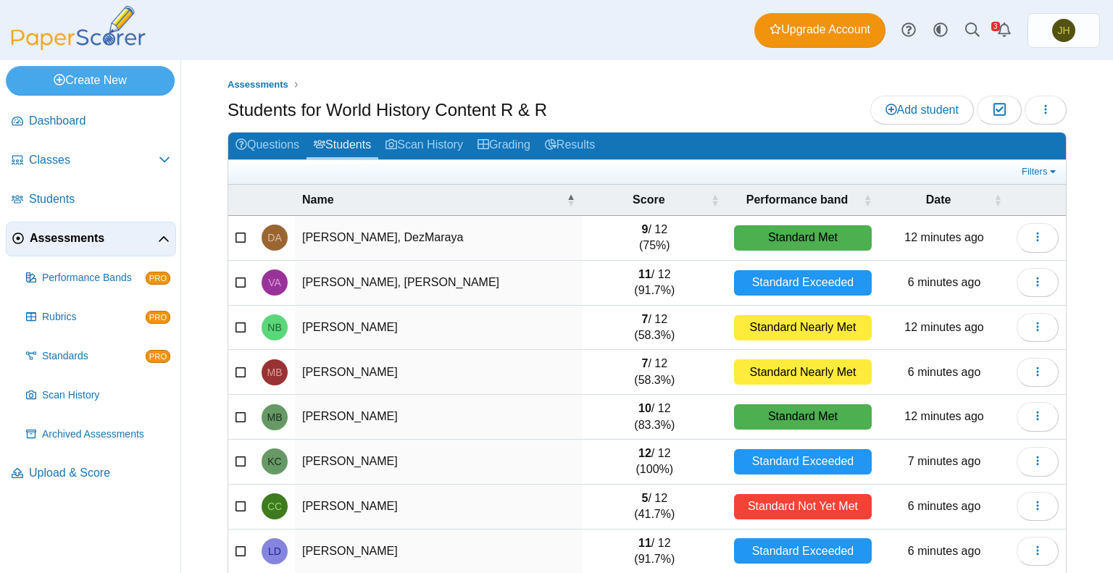
scroll to position [145, 0]
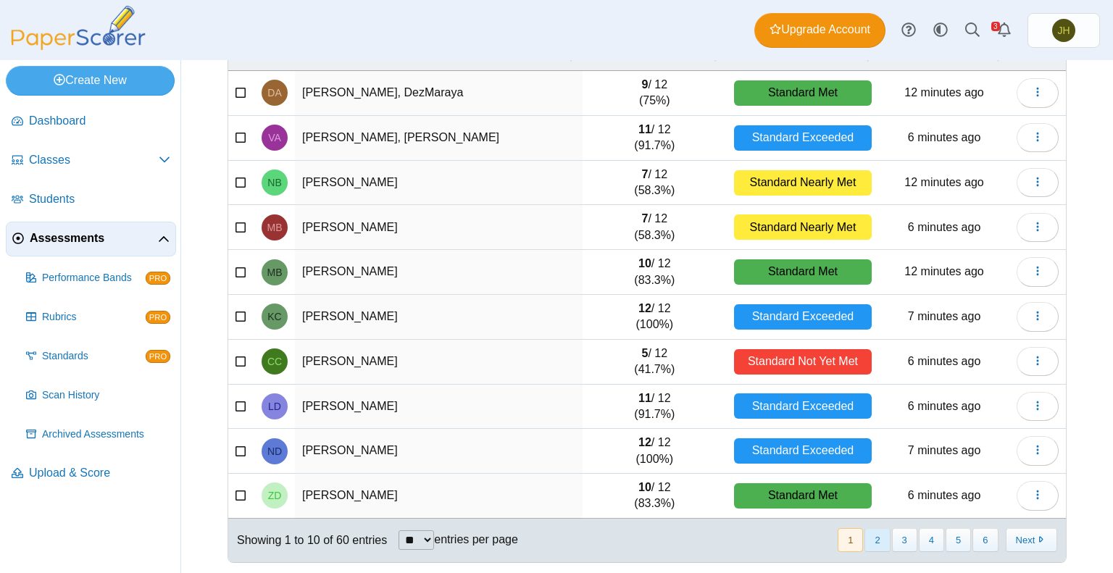
click at [867, 538] on button "2" at bounding box center [877, 540] width 25 height 24
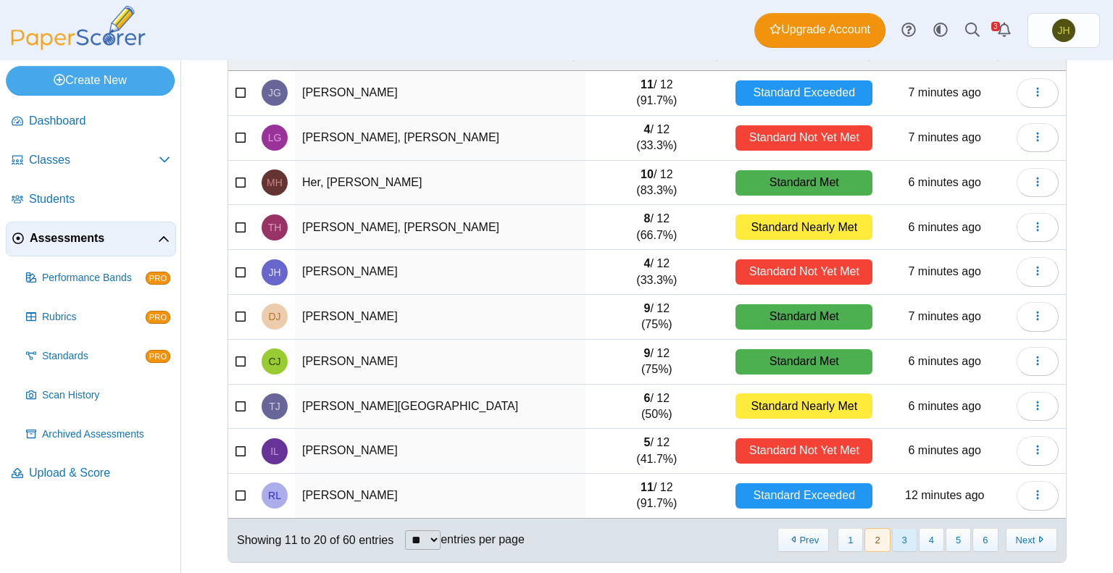
click at [899, 539] on button "3" at bounding box center [904, 540] width 25 height 24
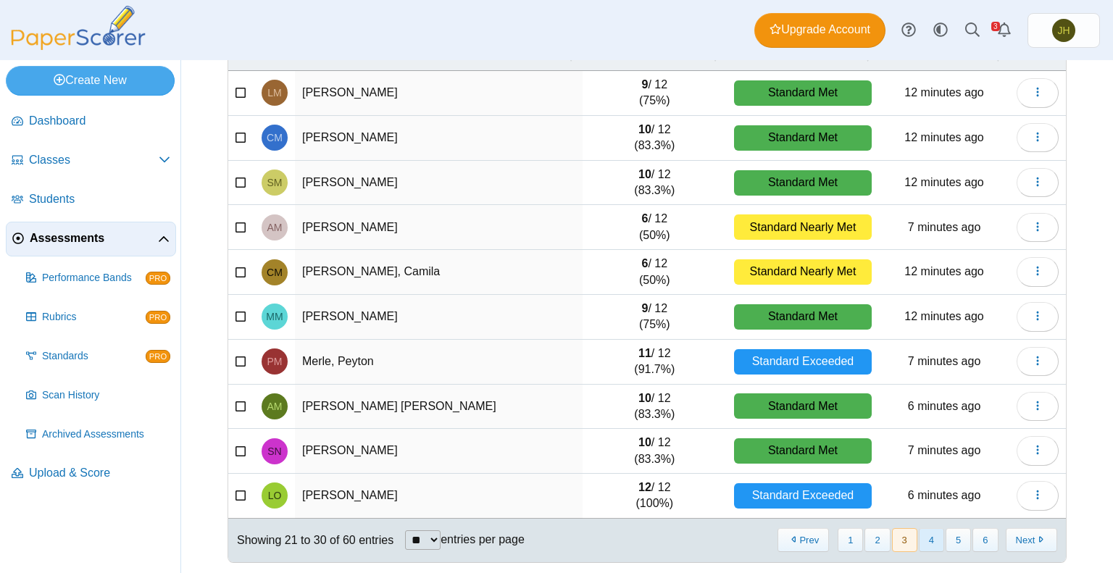
click at [923, 535] on button "4" at bounding box center [931, 540] width 25 height 24
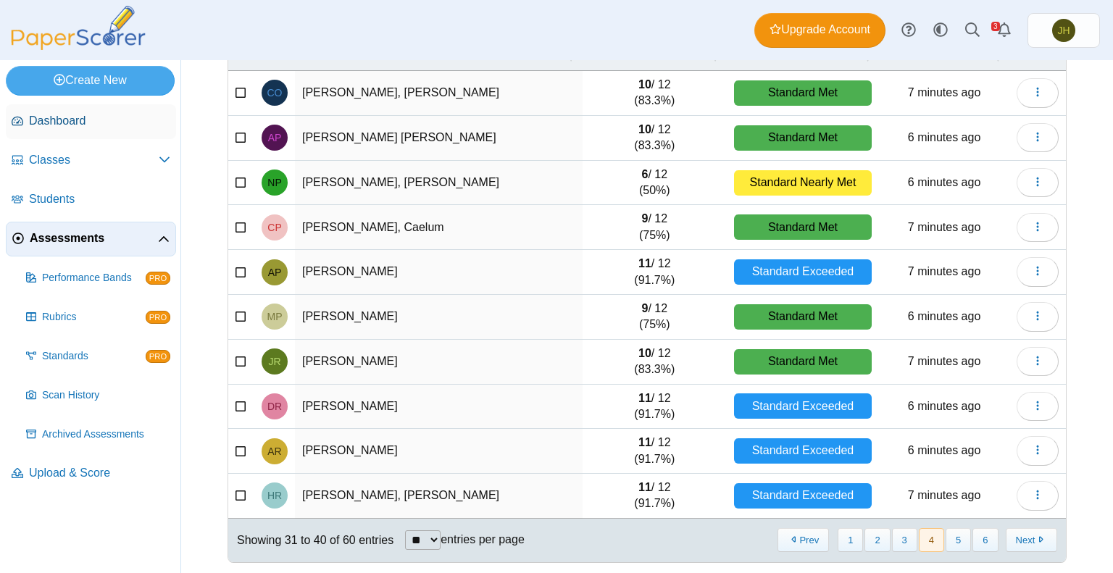
click at [64, 115] on span "Dashboard" at bounding box center [99, 121] width 141 height 16
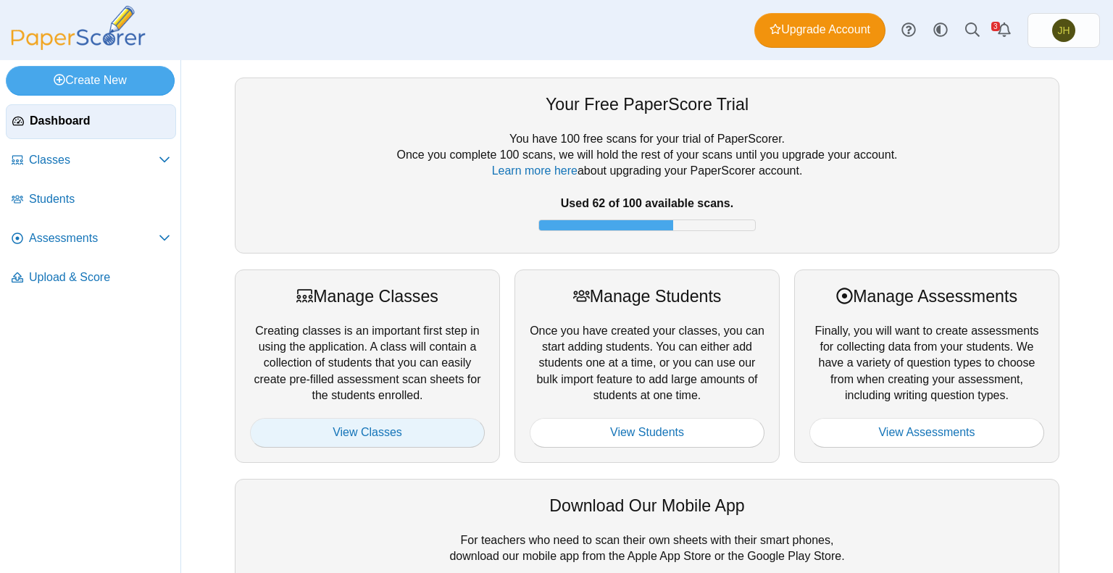
click at [375, 433] on link "View Classes" at bounding box center [367, 432] width 235 height 29
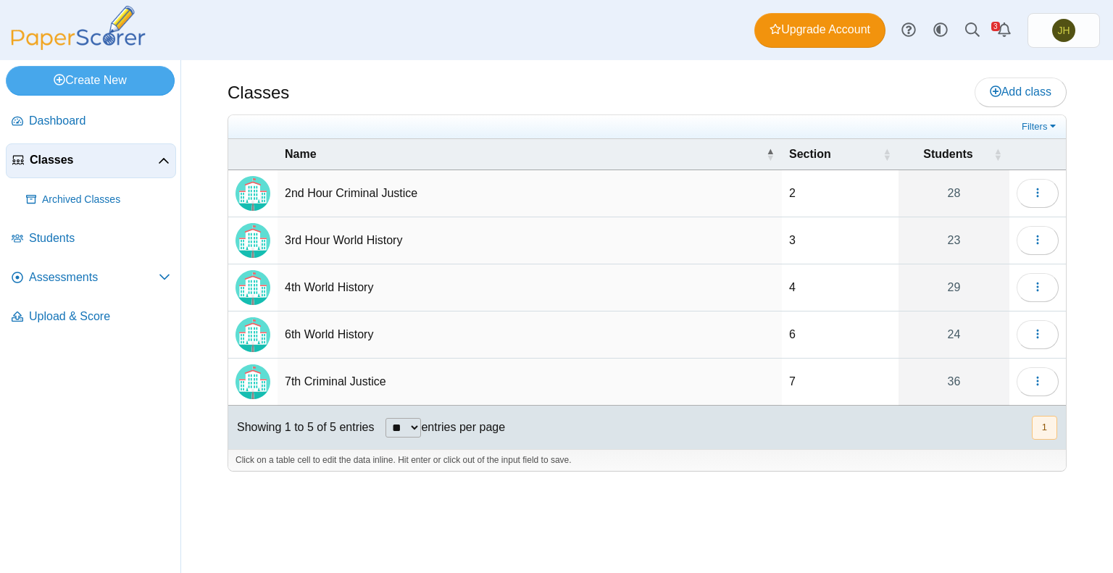
drag, startPoint x: 1038, startPoint y: 288, endPoint x: 830, endPoint y: 300, distance: 208.3
click at [830, 300] on td "4" at bounding box center [840, 288] width 117 height 47
click at [1029, 288] on button "button" at bounding box center [1038, 287] width 42 height 29
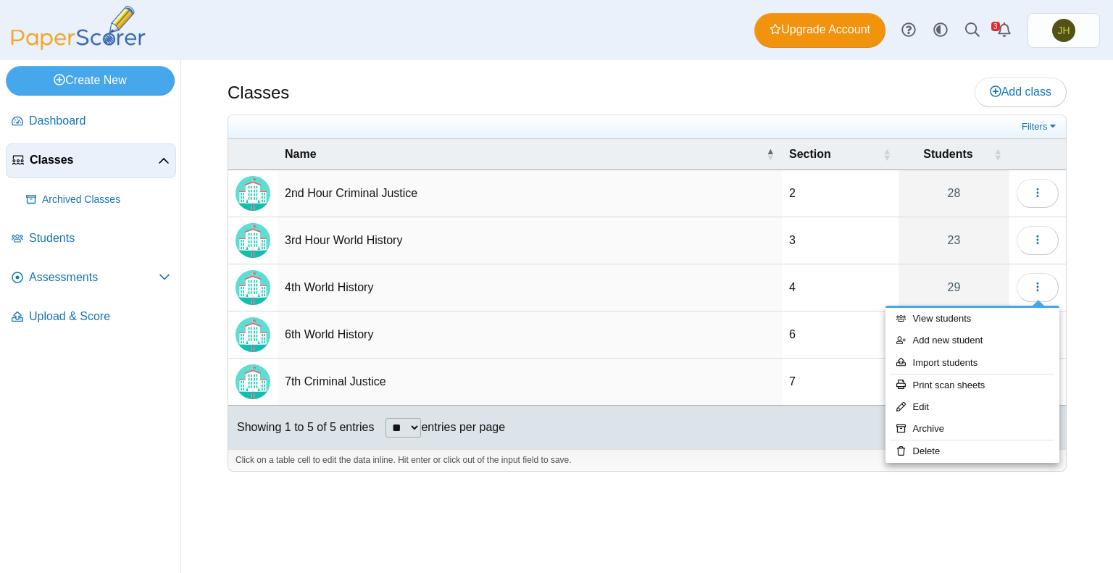
click at [715, 273] on td "4th World History" at bounding box center [530, 288] width 504 height 47
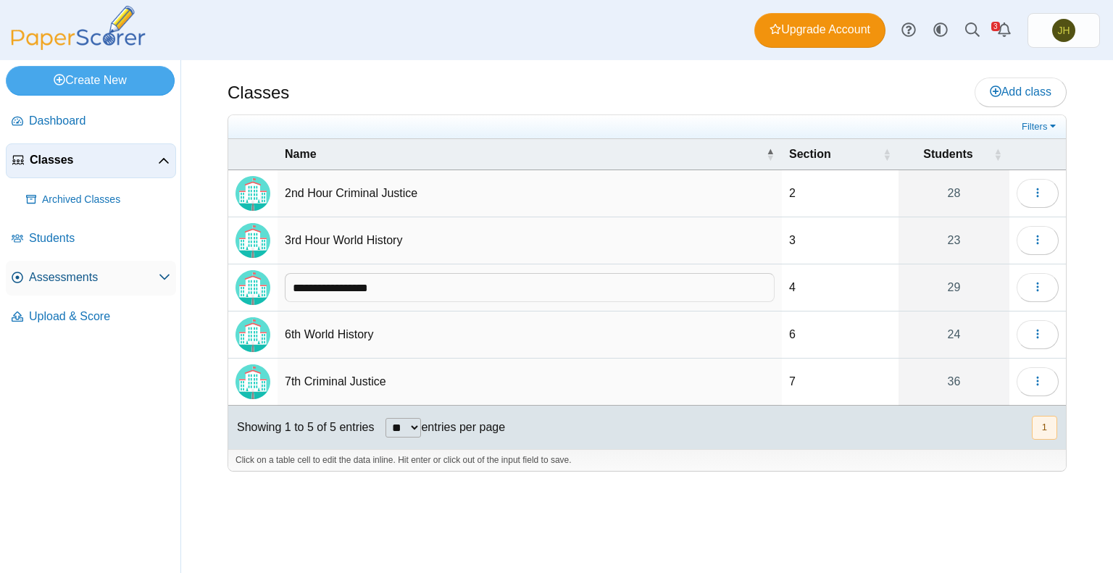
click at [168, 272] on icon at bounding box center [165, 277] width 12 height 12
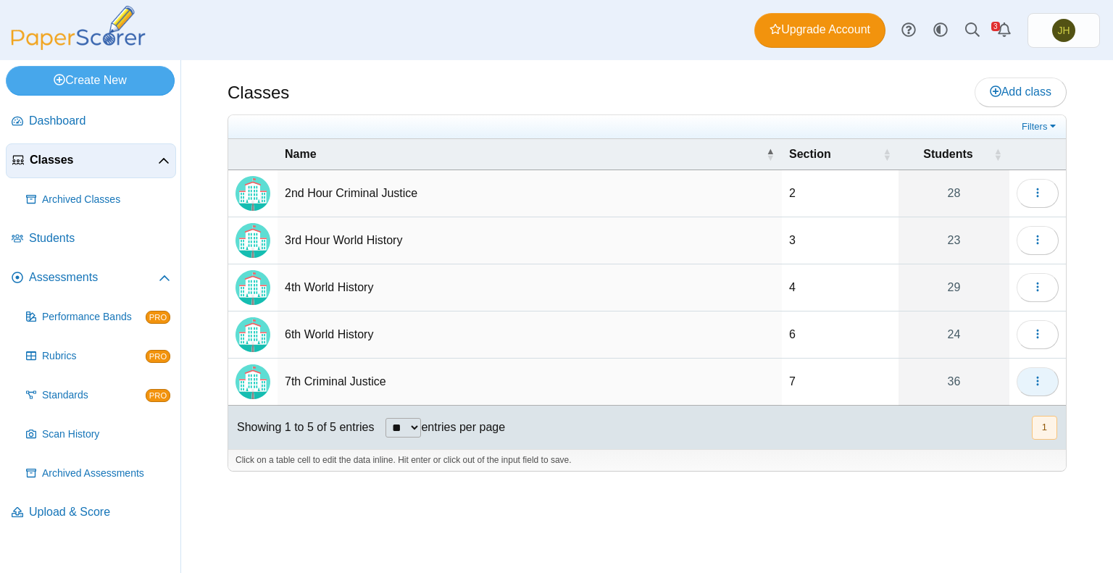
click at [1041, 375] on icon "button" at bounding box center [1038, 381] width 12 height 12
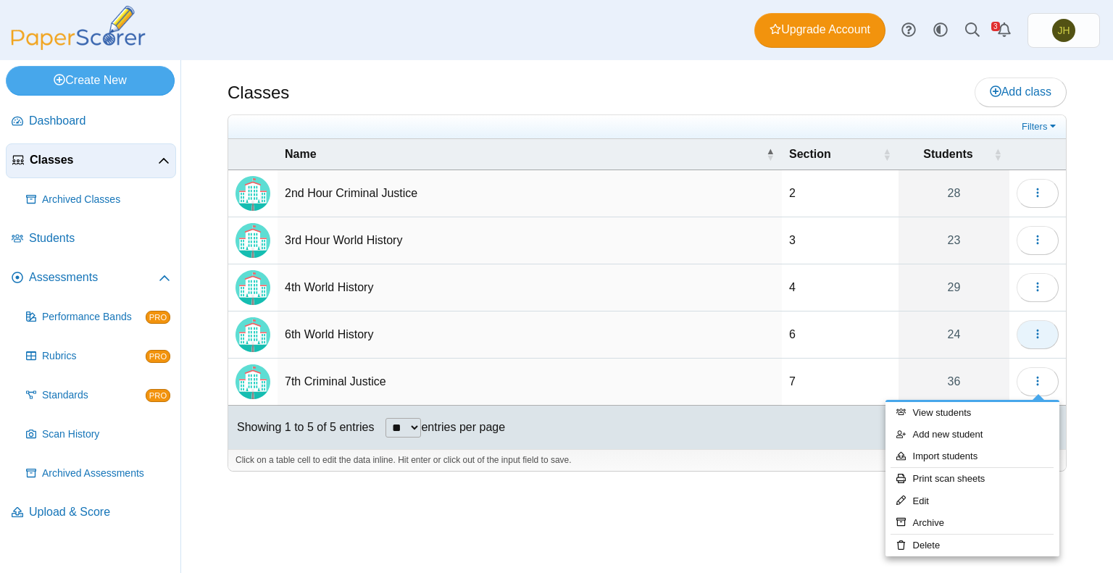
click at [1041, 333] on icon "button" at bounding box center [1038, 334] width 12 height 12
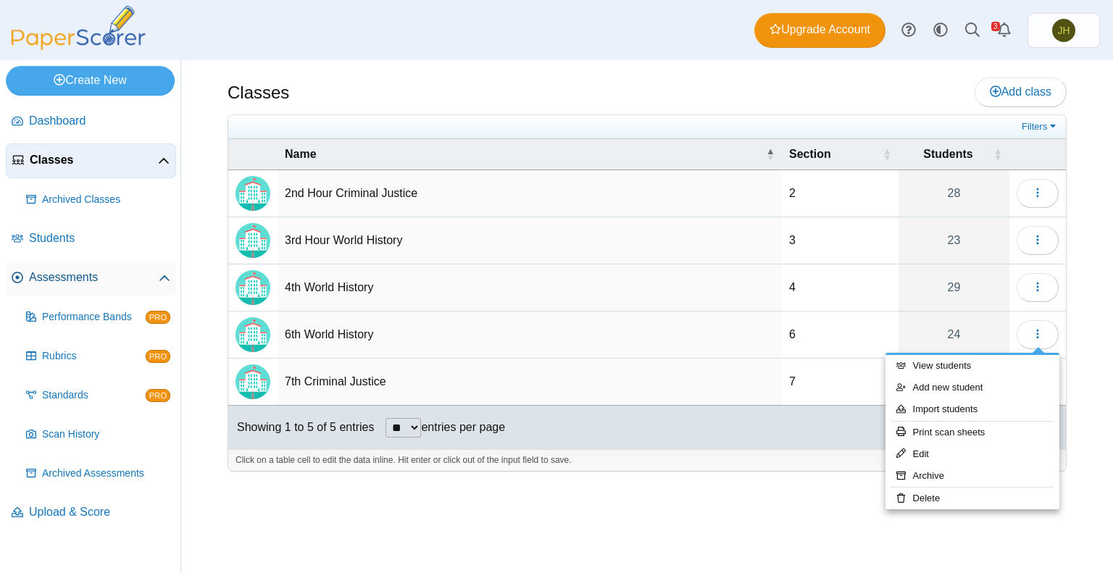
click at [61, 278] on span "Assessments" at bounding box center [94, 278] width 130 height 16
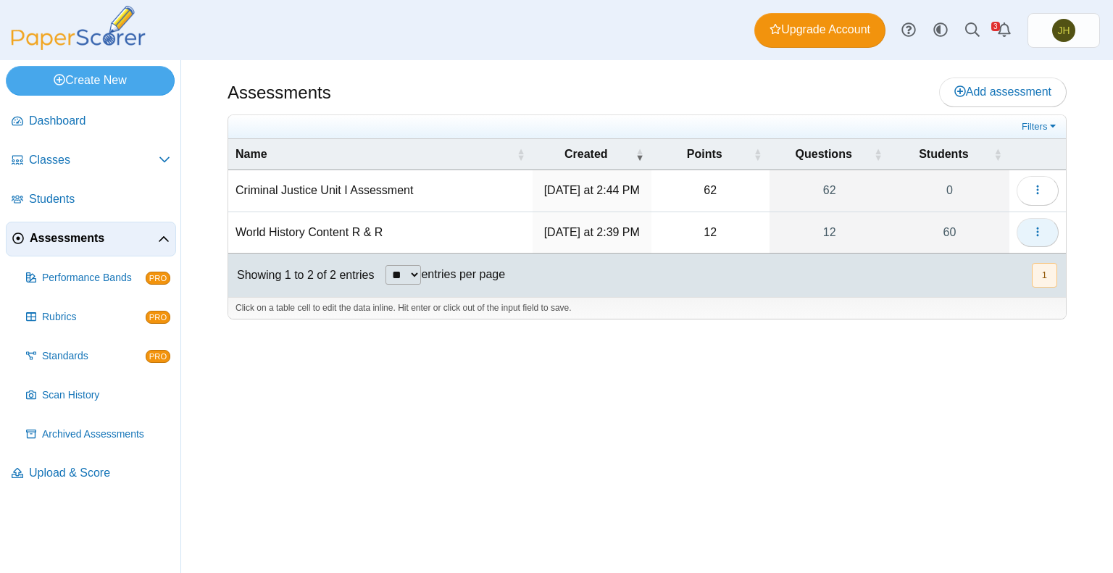
click at [1028, 230] on button "button" at bounding box center [1038, 232] width 42 height 29
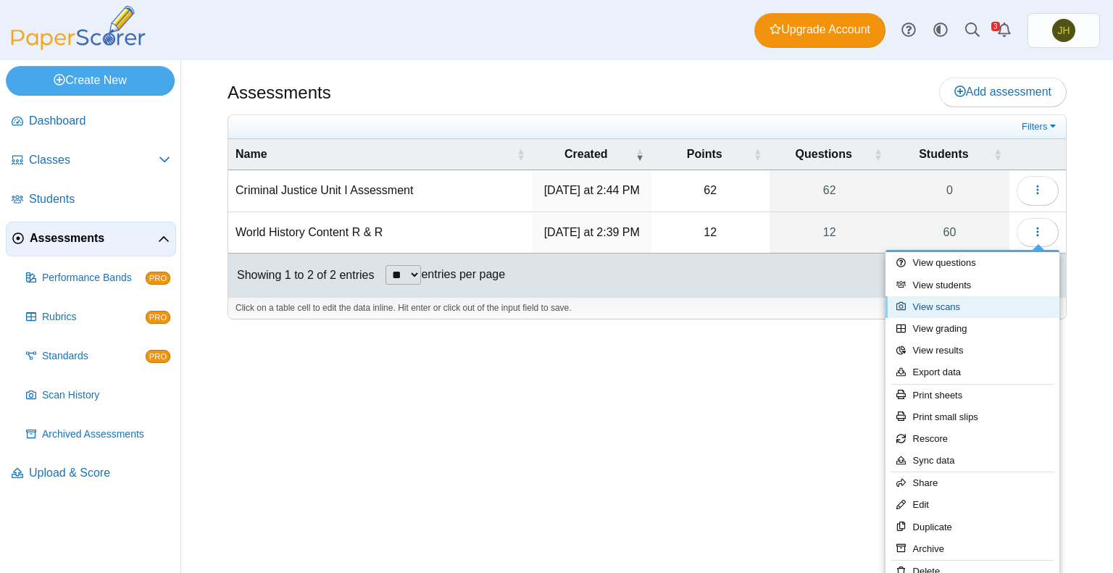
click at [933, 307] on link "View scans" at bounding box center [973, 307] width 174 height 22
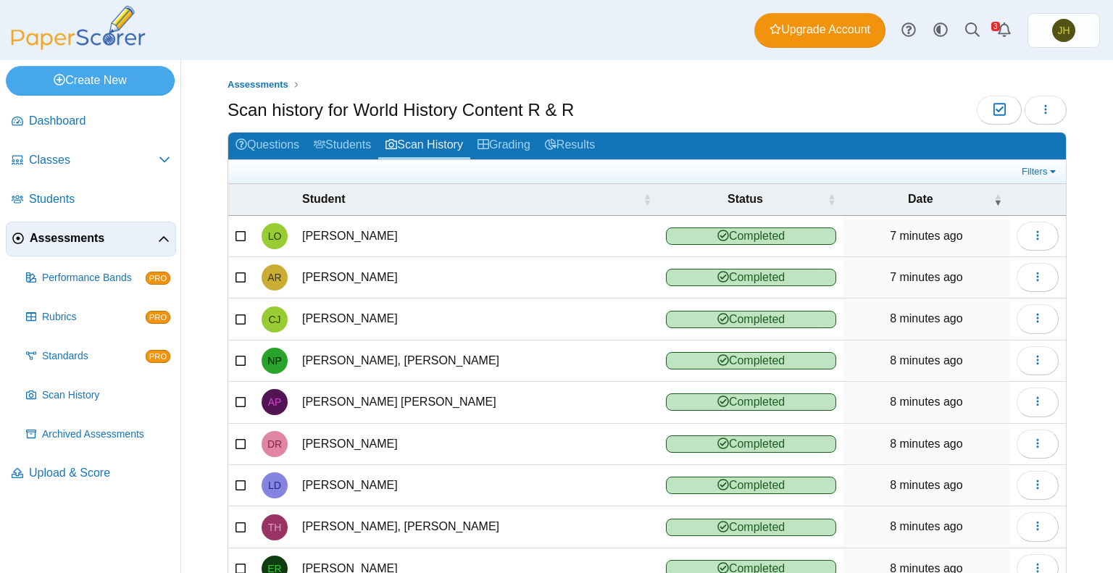
scroll to position [125, 0]
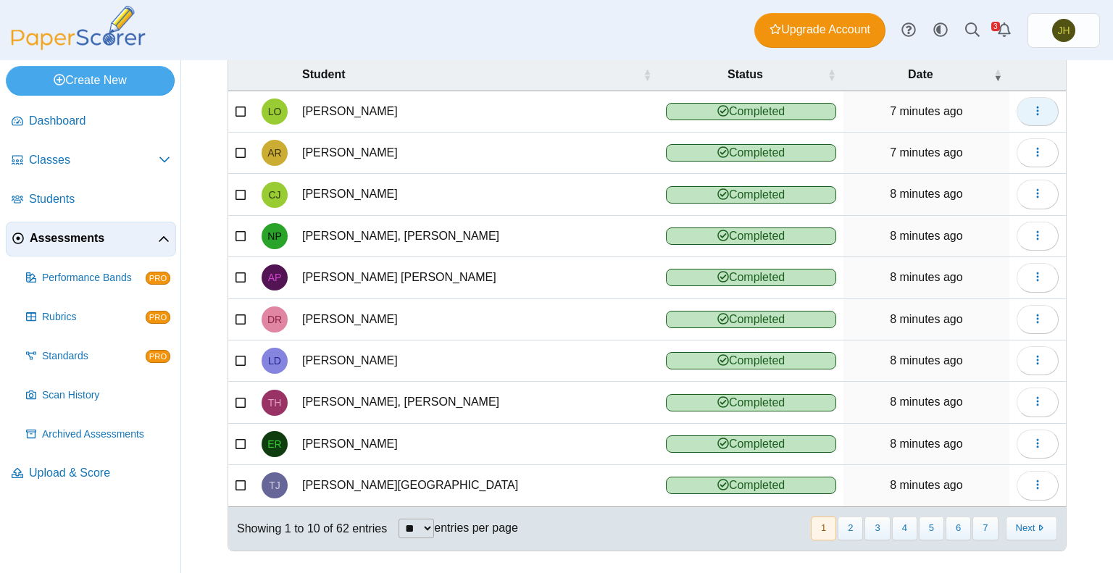
click at [1019, 109] on button "button" at bounding box center [1038, 111] width 42 height 29
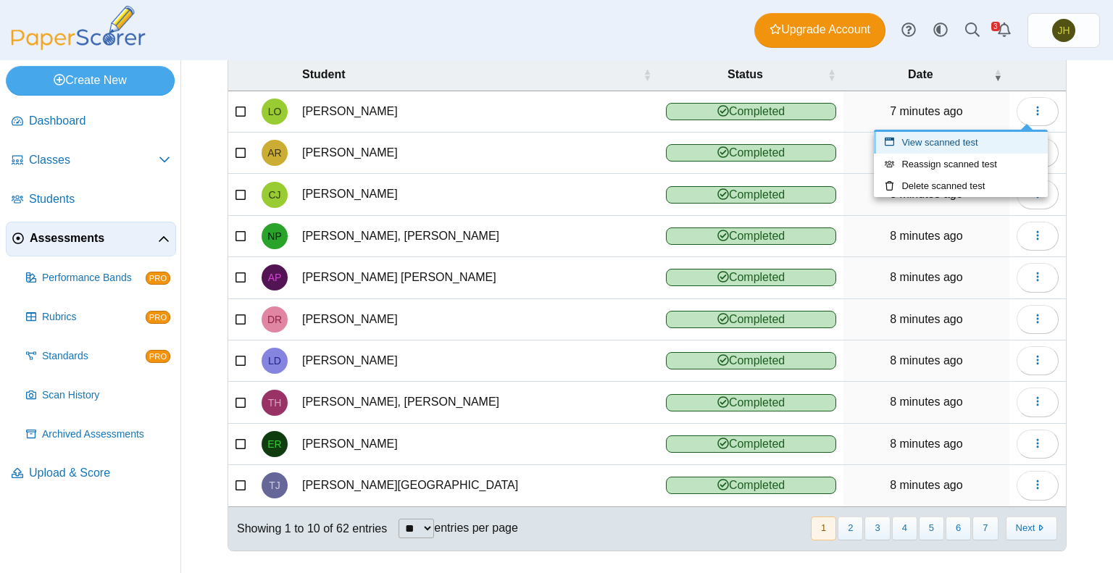
click at [923, 142] on link "View scanned test" at bounding box center [961, 143] width 174 height 22
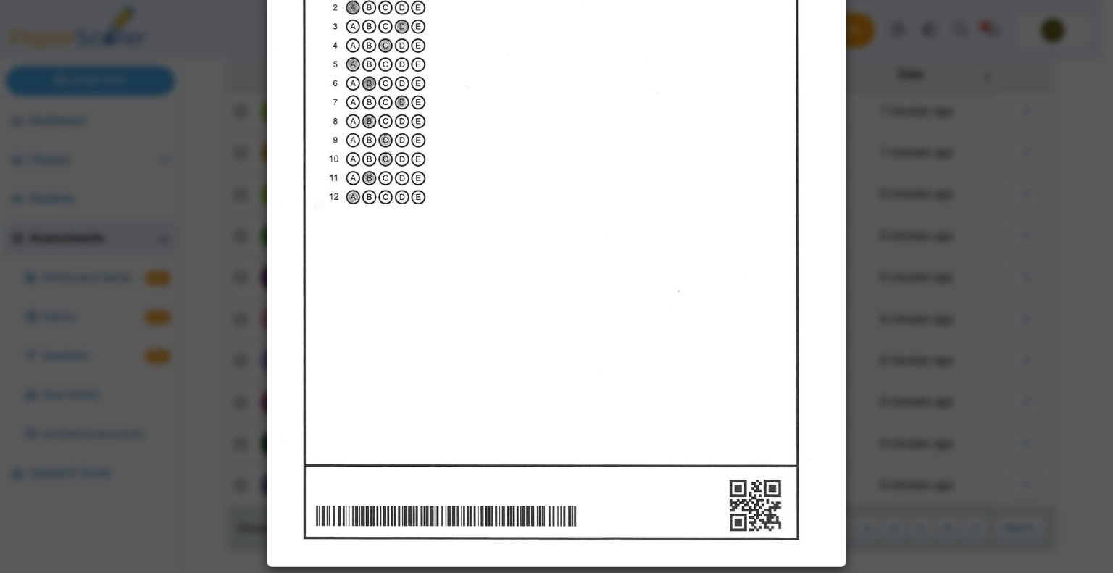
scroll to position [0, 0]
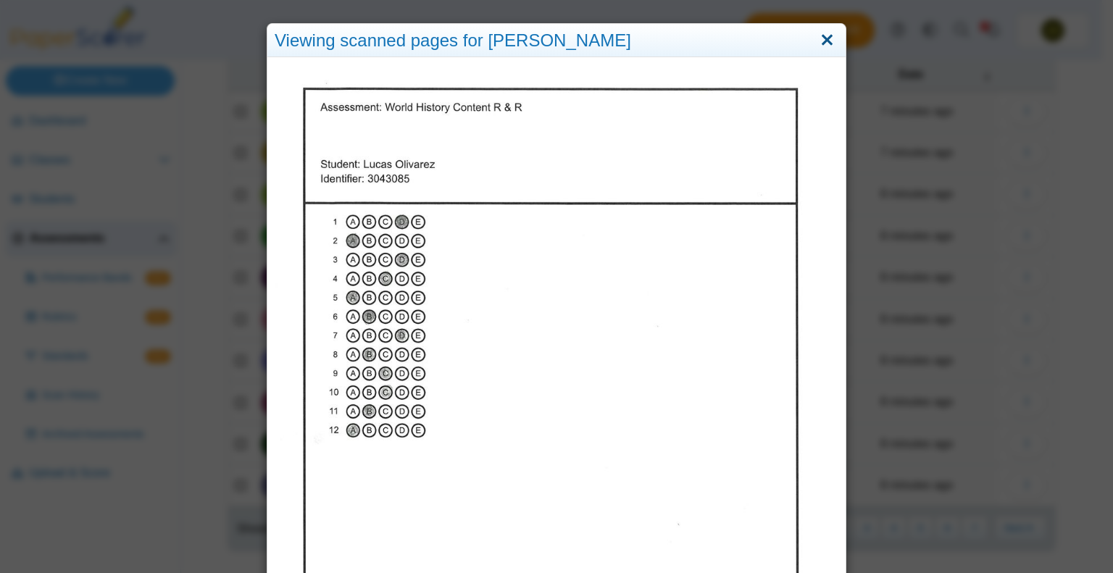
click at [816, 39] on link "Close" at bounding box center [827, 40] width 22 height 25
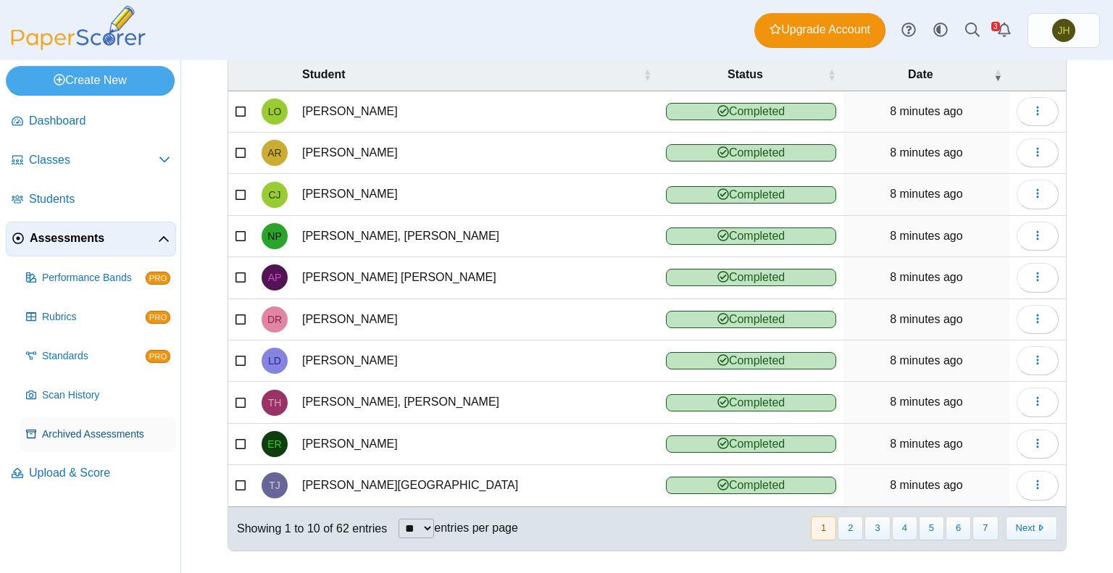
click at [67, 433] on span "Archived Assessments" at bounding box center [106, 435] width 128 height 14
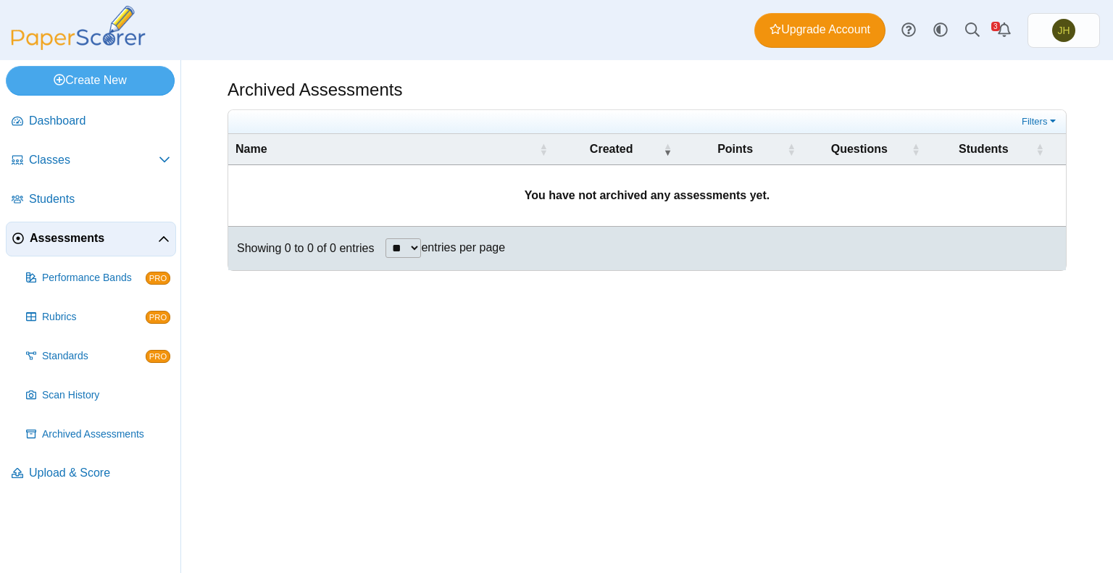
click at [58, 243] on span "Assessments" at bounding box center [94, 238] width 128 height 16
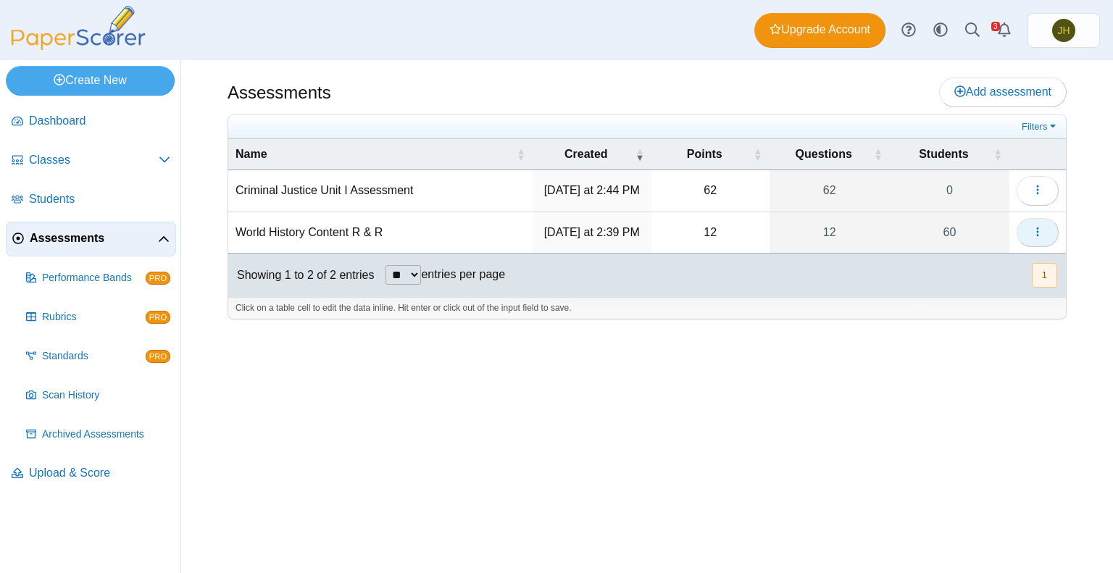
click at [1037, 234] on use "button" at bounding box center [1037, 231] width 2 height 9
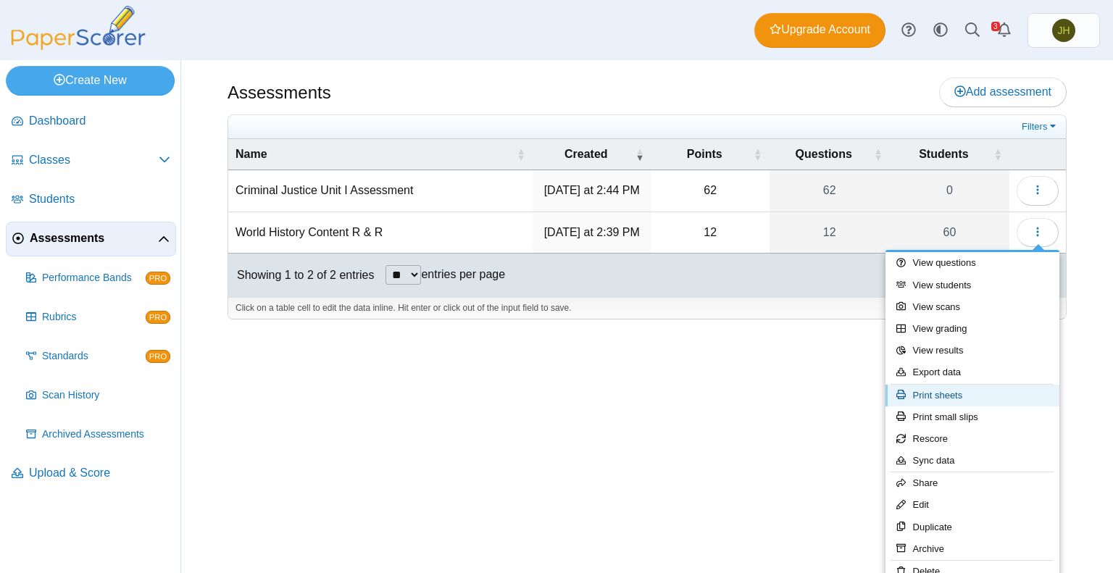
click at [936, 386] on link "Print sheets" at bounding box center [973, 396] width 174 height 22
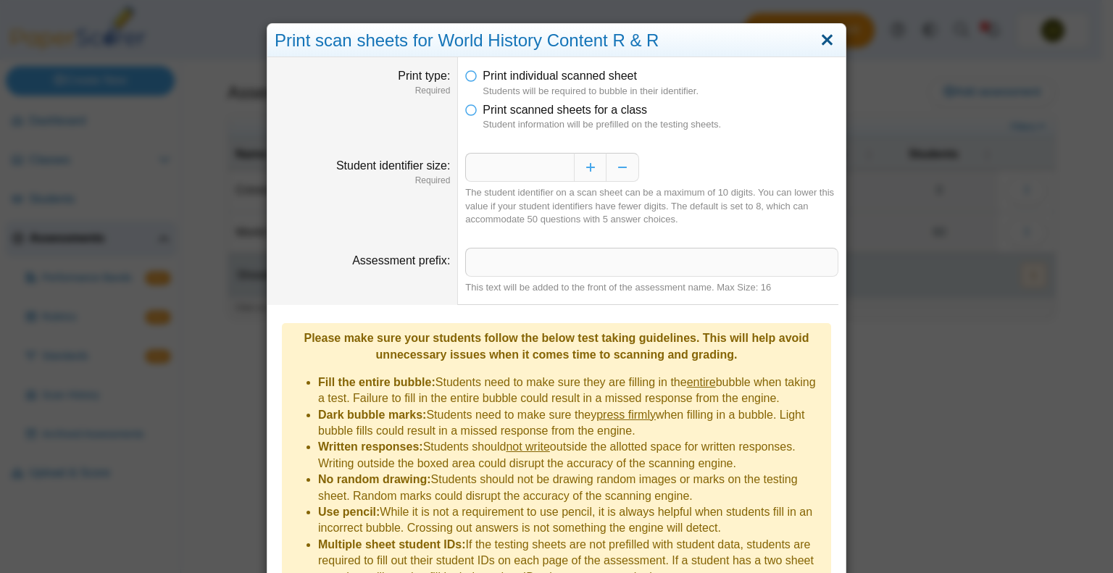
click at [820, 37] on link "Close" at bounding box center [827, 40] width 22 height 25
